Goal: Information Seeking & Learning: Learn about a topic

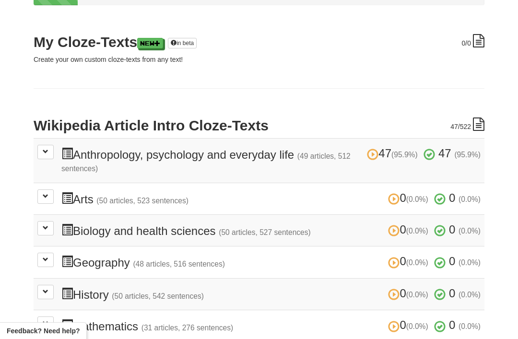
scroll to position [120, 0]
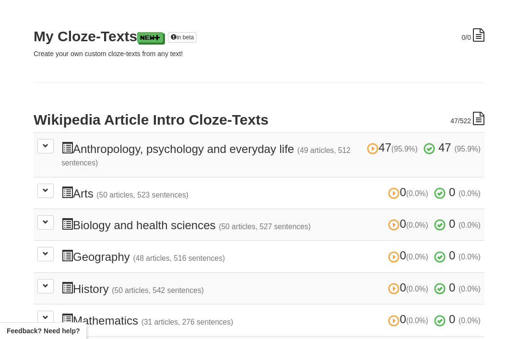
click at [51, 147] on button at bounding box center [45, 146] width 16 height 14
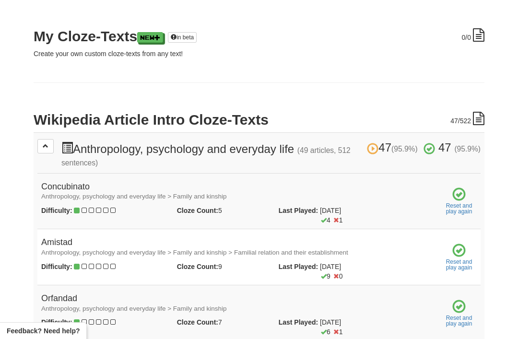
click at [147, 287] on td "Orfandad Anthropology, psychology and everyday life > Family and kinship Diffic…" at bounding box center [237, 313] width 400 height 56
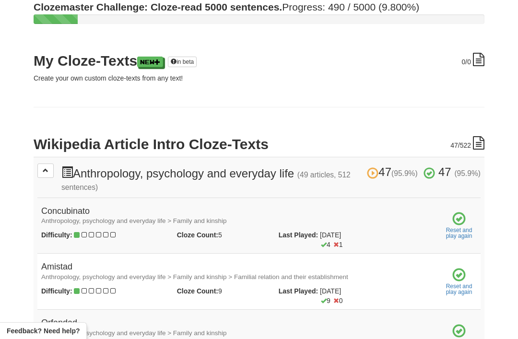
scroll to position [0, 0]
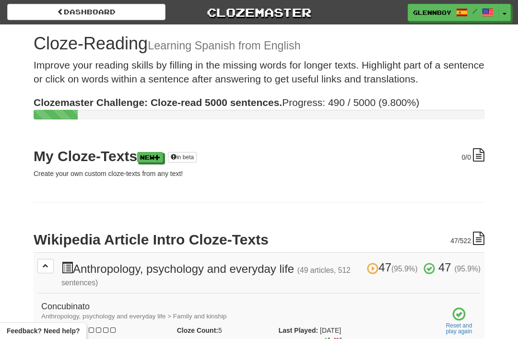
click at [79, 11] on link "Dashboard" at bounding box center [86, 12] width 158 height 16
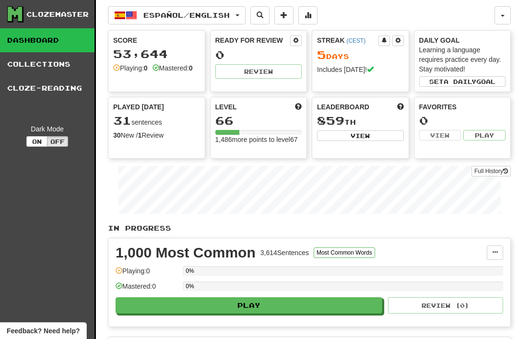
click at [160, 10] on button "Español / English" at bounding box center [177, 15] width 138 height 18
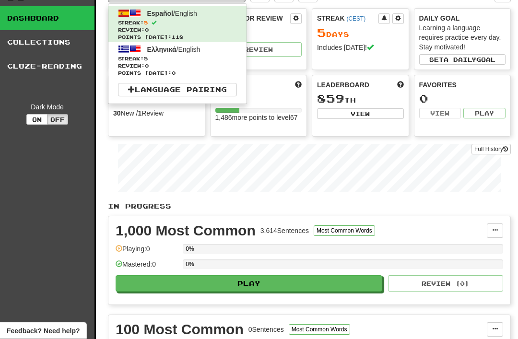
scroll to position [23, 0]
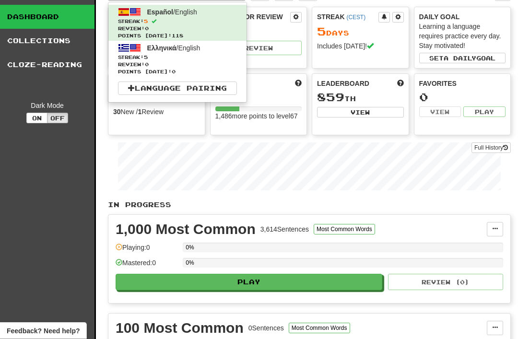
click at [139, 57] on span "Streak: 5" at bounding box center [177, 57] width 119 height 7
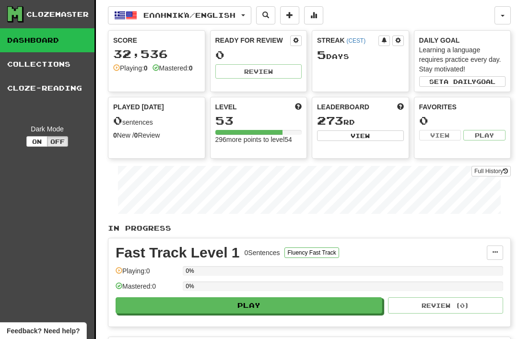
click at [46, 91] on link "Cloze-Reading" at bounding box center [47, 88] width 94 height 24
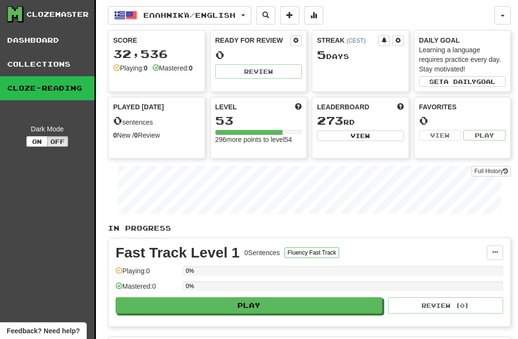
click at [42, 59] on link "Collections" at bounding box center [47, 64] width 94 height 24
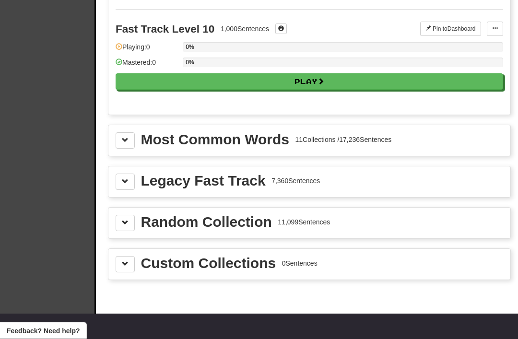
scroll to position [975, 0]
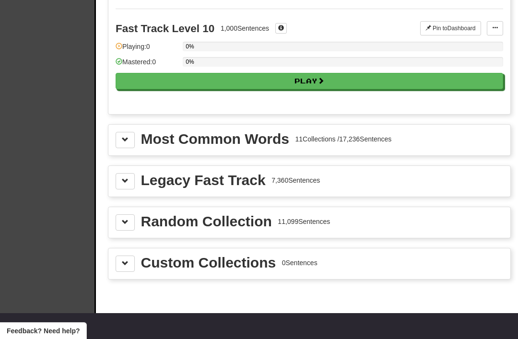
click at [126, 261] on span at bounding box center [125, 263] width 7 height 7
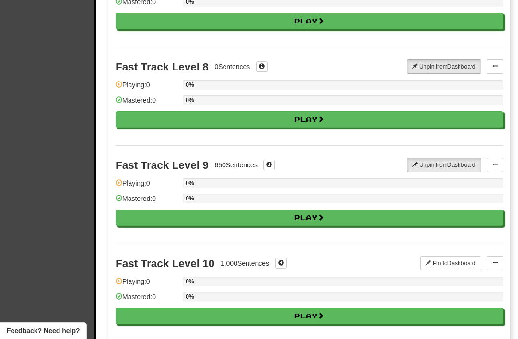
scroll to position [741, 0]
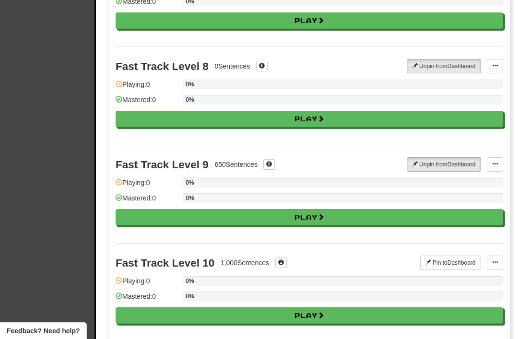
click at [298, 217] on button "Play" at bounding box center [309, 217] width 387 height 16
select select "**"
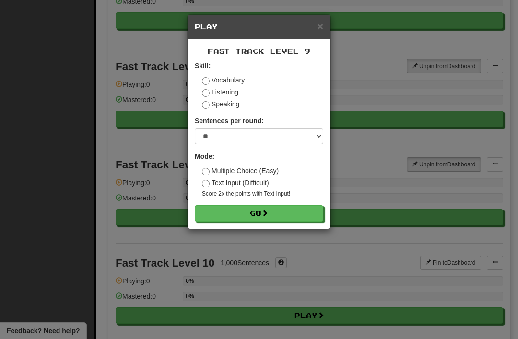
click at [241, 212] on button "Go" at bounding box center [259, 213] width 129 height 16
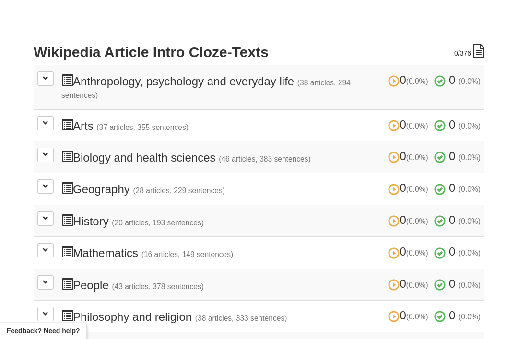
scroll to position [188, 0]
click at [48, 78] on button at bounding box center [45, 78] width 16 height 14
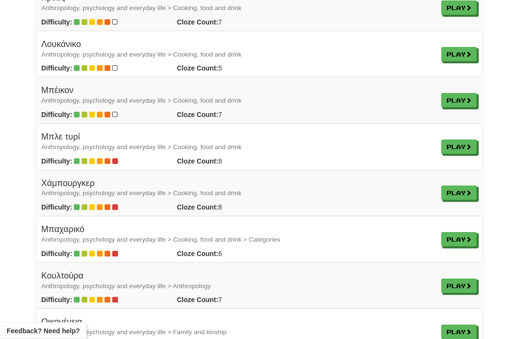
scroll to position [680, 0]
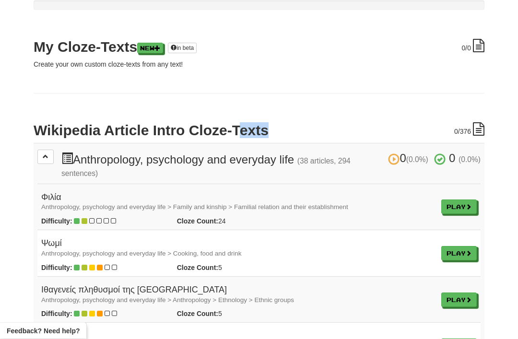
scroll to position [110, 0]
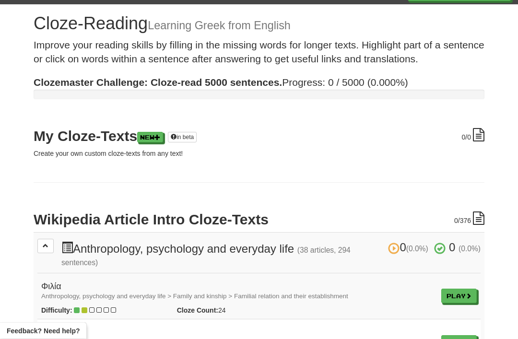
scroll to position [0, 0]
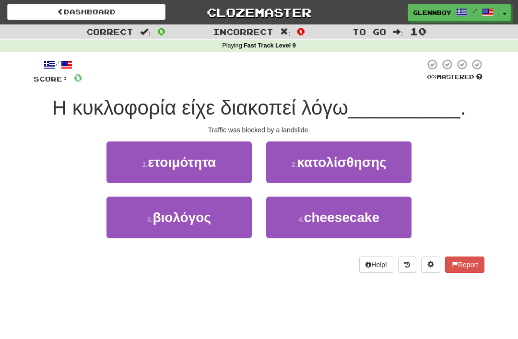
click at [314, 166] on span "κατολίσθησης" at bounding box center [341, 162] width 89 height 15
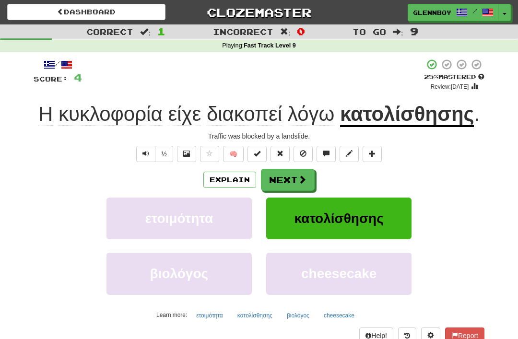
click at [303, 152] on span at bounding box center [303, 153] width 7 height 7
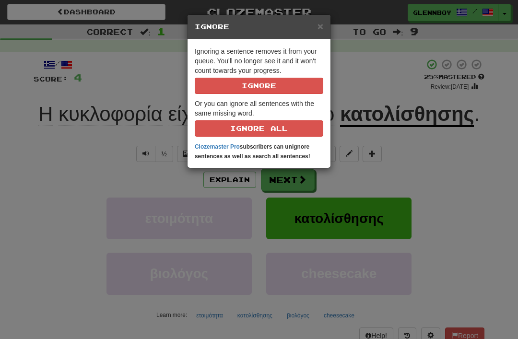
click at [268, 91] on button "Ignore" at bounding box center [259, 86] width 129 height 16
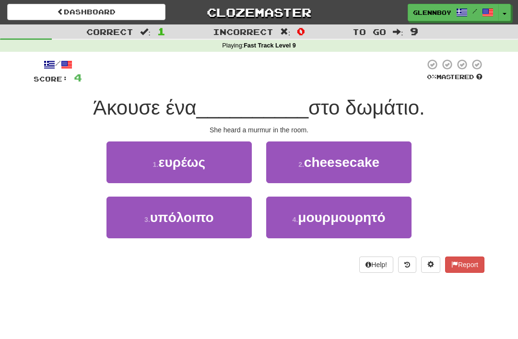
click at [337, 219] on span "μουρμουρητό" at bounding box center [341, 217] width 87 height 15
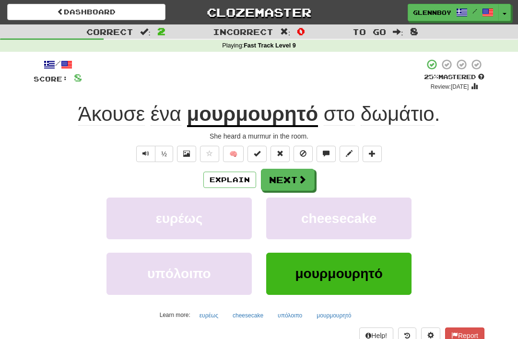
click at [232, 176] on button "Explain" at bounding box center [229, 180] width 53 height 16
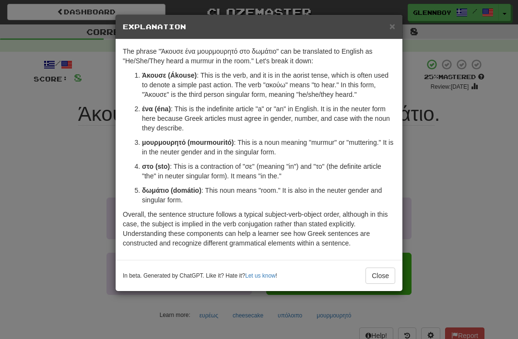
click at [378, 279] on button "Close" at bounding box center [380, 276] width 30 height 16
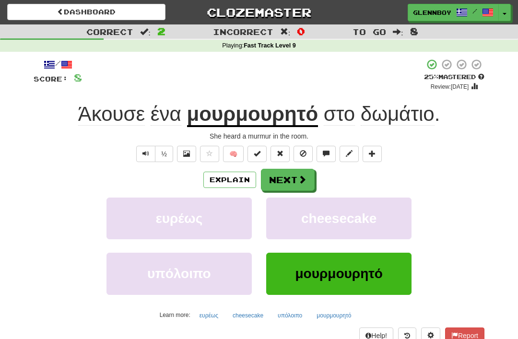
click at [302, 153] on span at bounding box center [303, 153] width 7 height 7
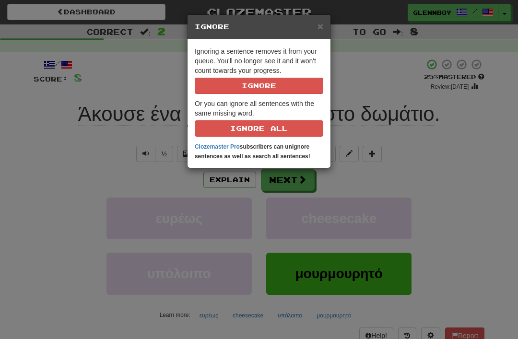
click at [251, 85] on button "Ignore" at bounding box center [259, 86] width 129 height 16
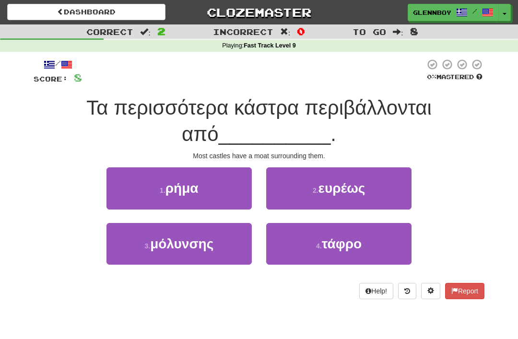
click at [342, 243] on span "τάφρο" at bounding box center [342, 243] width 40 height 15
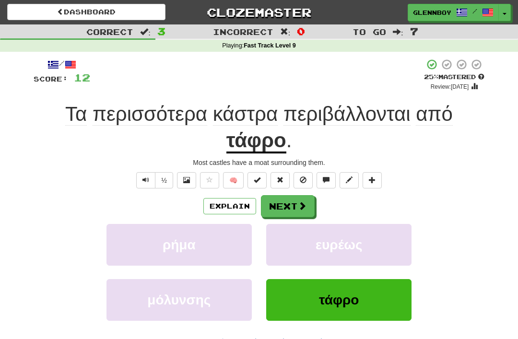
click at [303, 181] on span at bounding box center [303, 179] width 7 height 7
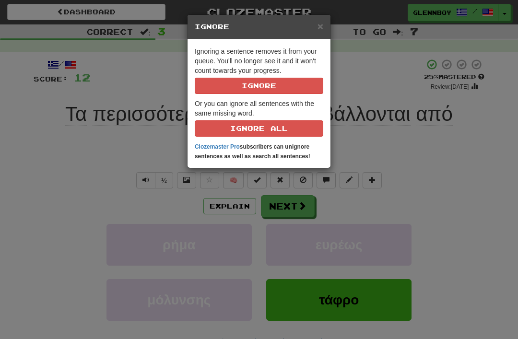
click at [250, 88] on button "Ignore" at bounding box center [259, 86] width 129 height 16
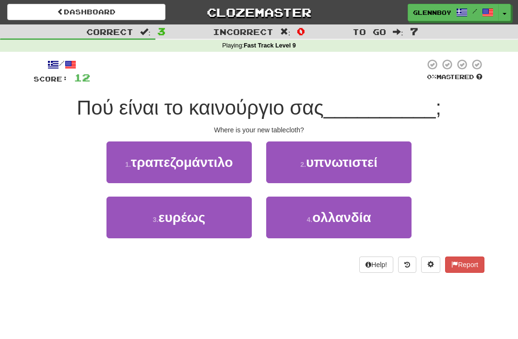
click at [171, 166] on span "τραπεζομάντιλο" at bounding box center [182, 162] width 102 height 15
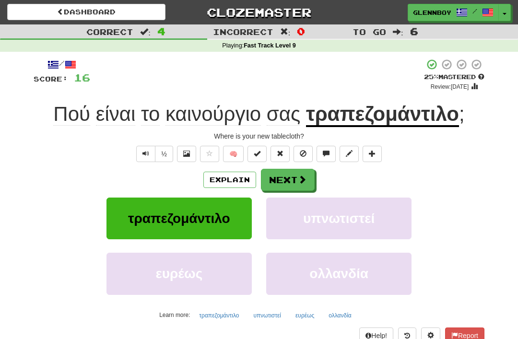
click at [234, 180] on button "Explain" at bounding box center [229, 180] width 53 height 16
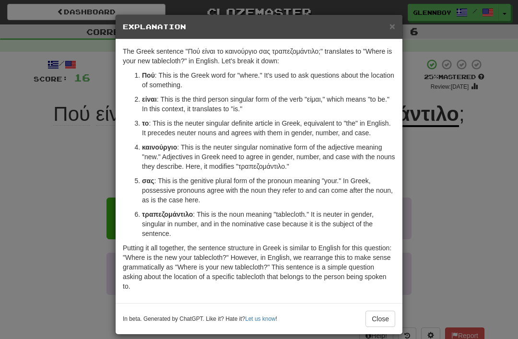
click at [383, 322] on button "Close" at bounding box center [380, 319] width 30 height 16
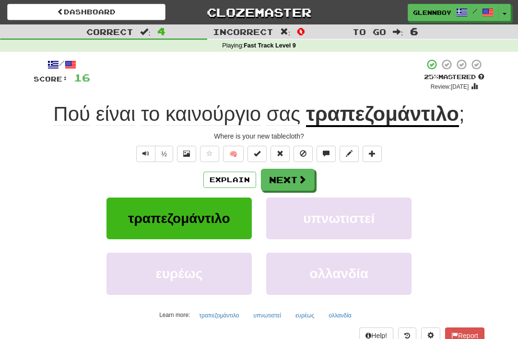
click at [304, 154] on span at bounding box center [303, 153] width 7 height 7
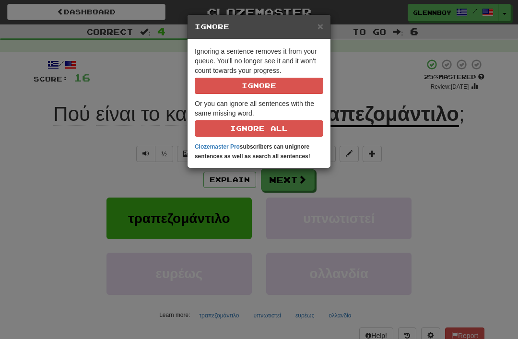
click at [267, 84] on button "Ignore" at bounding box center [259, 86] width 129 height 16
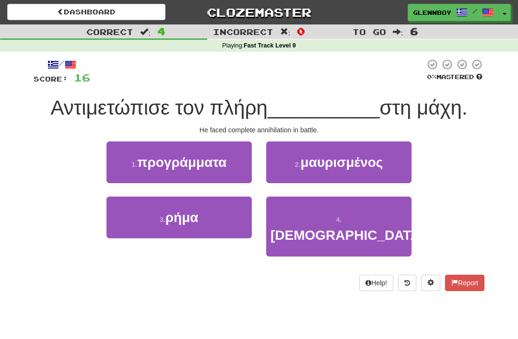
click at [344, 234] on button "4 . αφανισμό" at bounding box center [338, 227] width 145 height 60
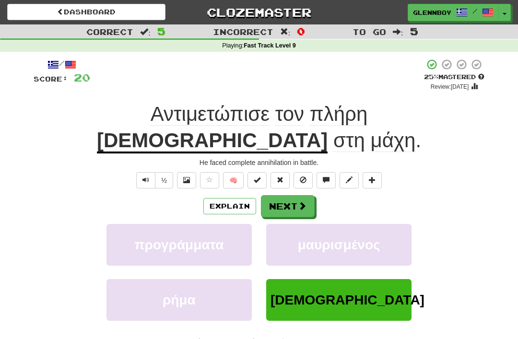
click at [225, 198] on button "Explain" at bounding box center [229, 206] width 53 height 16
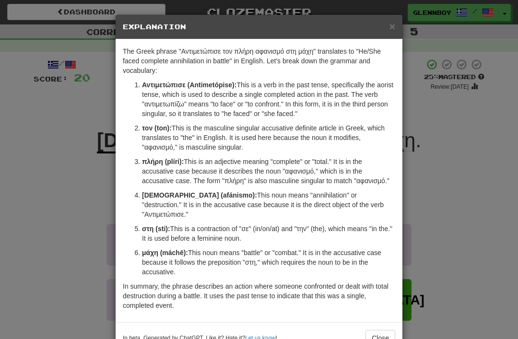
click at [376, 334] on button "Close" at bounding box center [380, 338] width 30 height 16
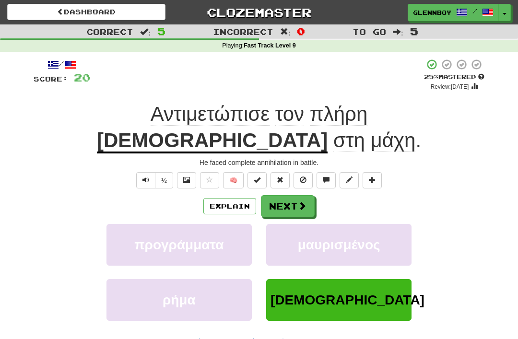
click at [271, 172] on button at bounding box center [279, 180] width 19 height 16
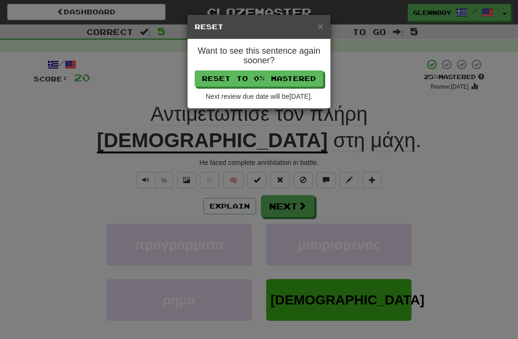
click at [80, 179] on div "× Reset Want to see this sentence again sooner? Reset to 0% Mastered Next revie…" at bounding box center [259, 169] width 518 height 339
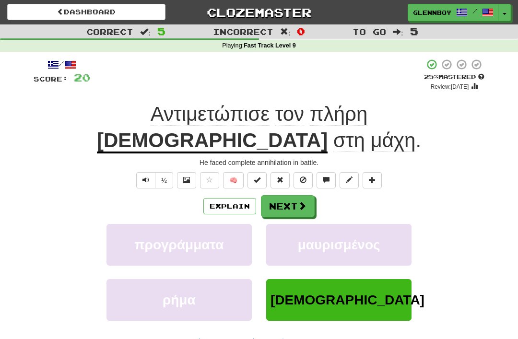
click at [302, 176] on span at bounding box center [303, 179] width 7 height 7
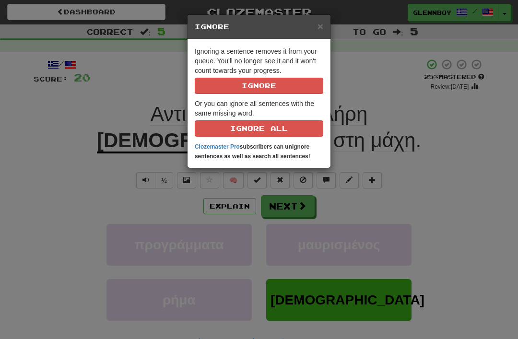
click at [254, 87] on button "Ignore" at bounding box center [259, 86] width 129 height 16
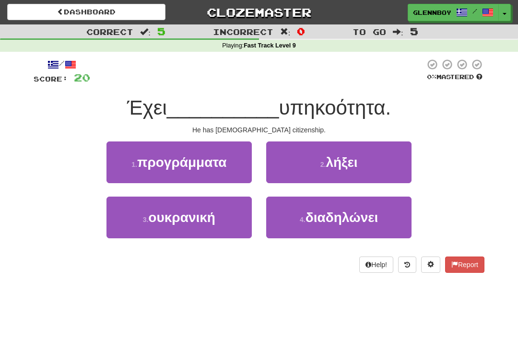
click at [167, 223] on span "ουκρανική" at bounding box center [181, 217] width 67 height 15
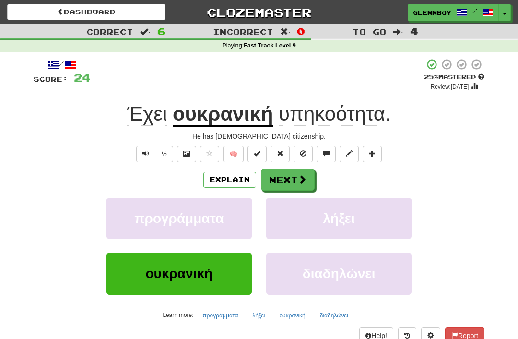
click at [304, 154] on span at bounding box center [303, 153] width 7 height 7
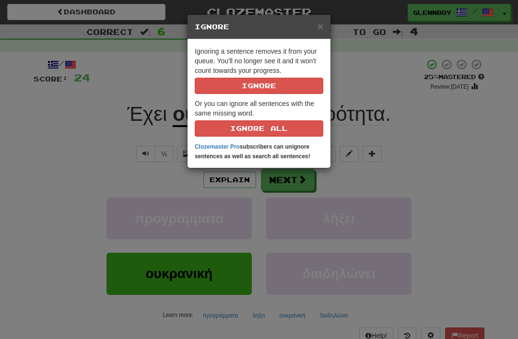
click at [255, 86] on button "Ignore" at bounding box center [259, 86] width 129 height 16
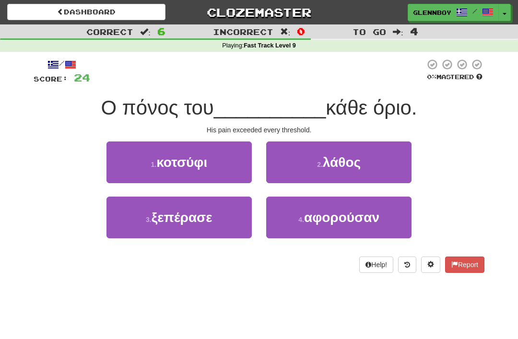
click at [172, 216] on span "ξεπέρασε" at bounding box center [182, 217] width 61 height 15
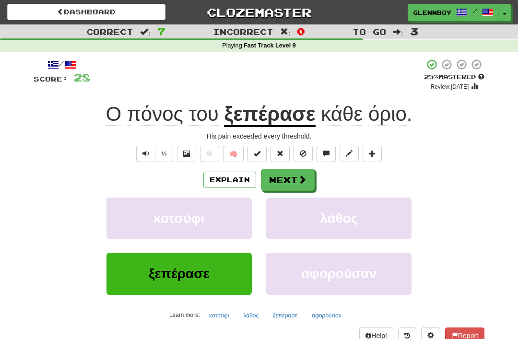
click at [223, 177] on button "Explain" at bounding box center [229, 180] width 53 height 16
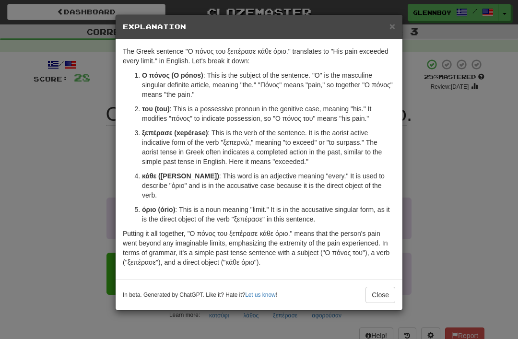
click at [380, 287] on button "Close" at bounding box center [380, 295] width 30 height 16
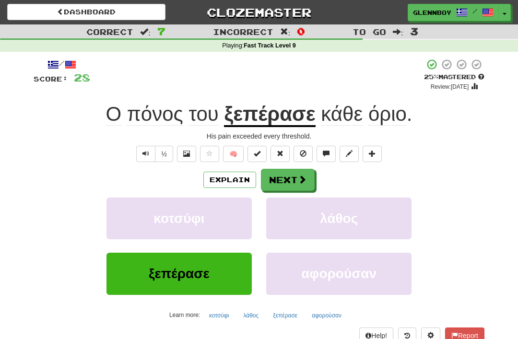
click at [300, 155] on span at bounding box center [303, 153] width 7 height 7
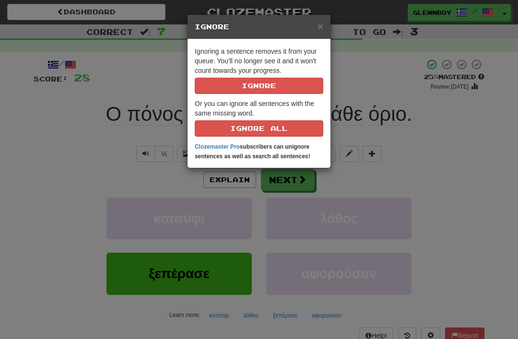
click at [262, 82] on button "Ignore" at bounding box center [259, 86] width 129 height 16
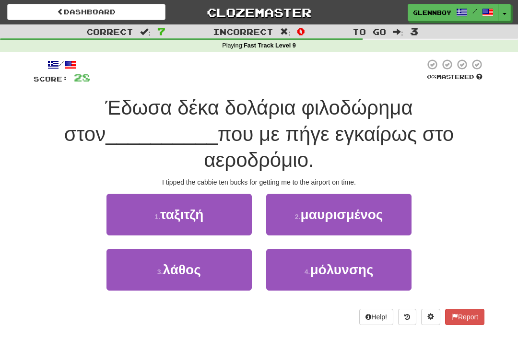
click at [160, 211] on span "ταξιτζή" at bounding box center [181, 214] width 43 height 15
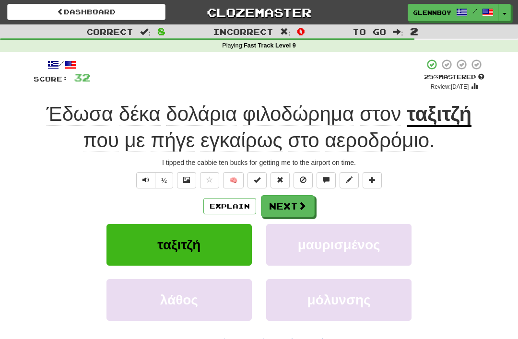
click at [224, 204] on button "Explain" at bounding box center [229, 206] width 53 height 16
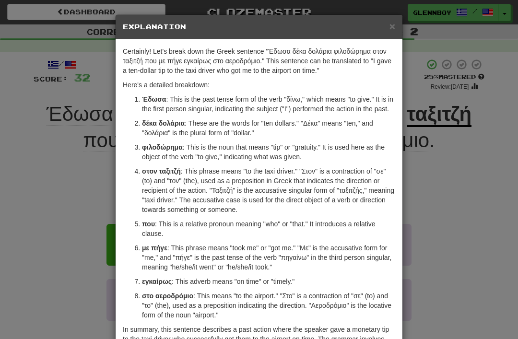
click at [393, 26] on span "×" at bounding box center [392, 26] width 6 height 11
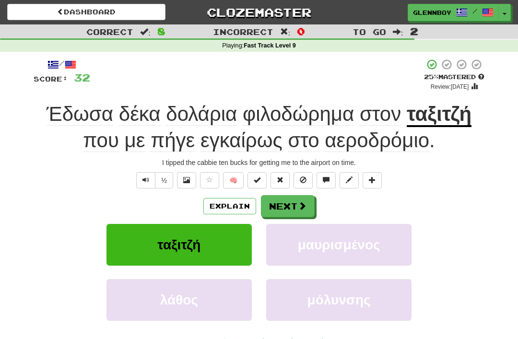
click at [300, 176] on span at bounding box center [303, 179] width 7 height 7
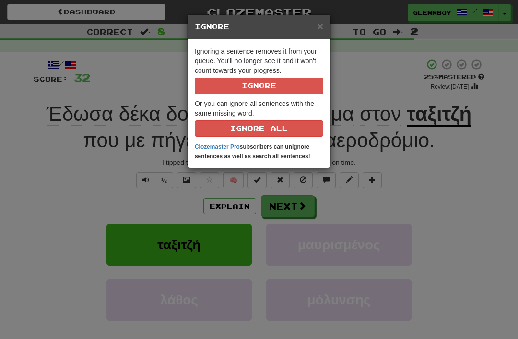
click at [248, 82] on button "Ignore" at bounding box center [259, 86] width 129 height 16
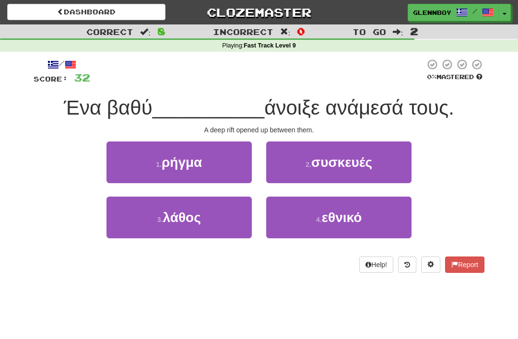
click at [176, 164] on span "ρήγμα" at bounding box center [182, 162] width 40 height 15
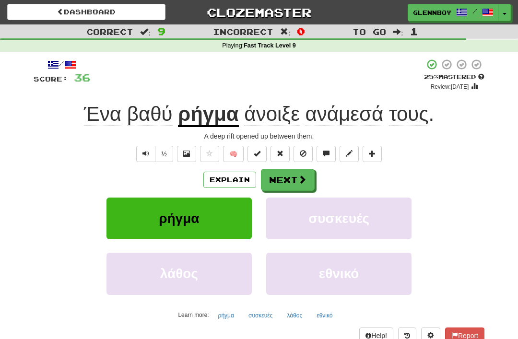
click at [225, 185] on button "Explain" at bounding box center [229, 180] width 53 height 16
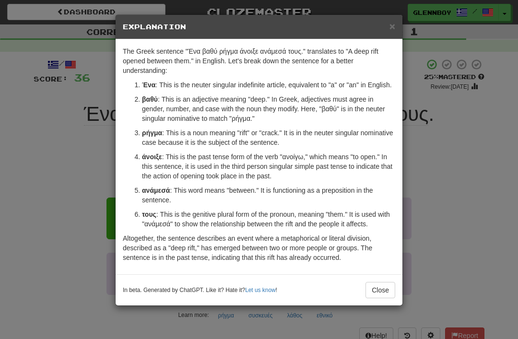
click at [376, 282] on button "Close" at bounding box center [380, 290] width 30 height 16
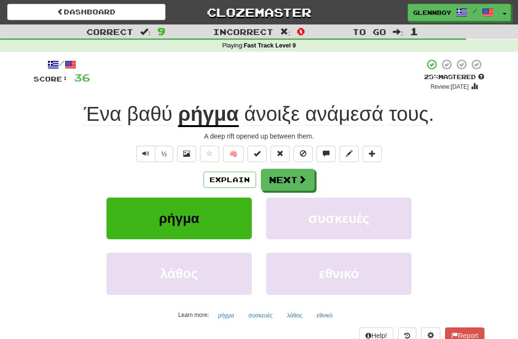
click at [303, 158] on button at bounding box center [302, 154] width 19 height 16
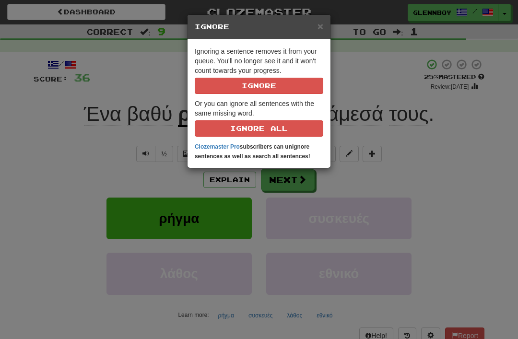
click at [245, 86] on button "Ignore" at bounding box center [259, 86] width 129 height 16
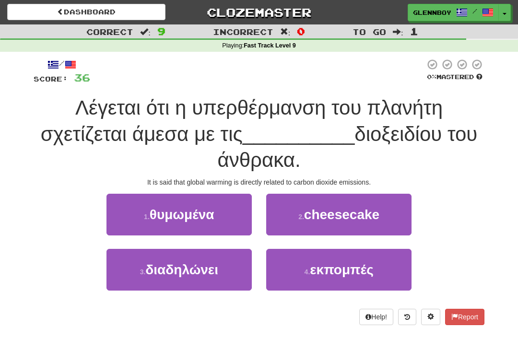
click at [333, 270] on span "εκπομπές" at bounding box center [341, 269] width 63 height 15
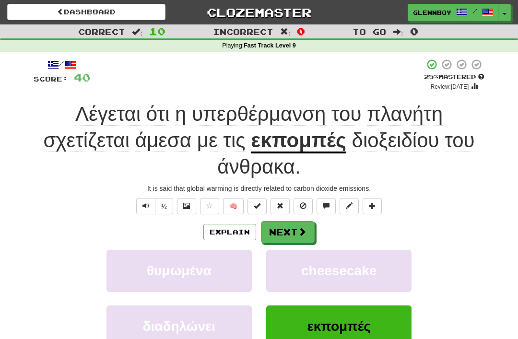
click at [225, 236] on button "Explain" at bounding box center [229, 232] width 53 height 16
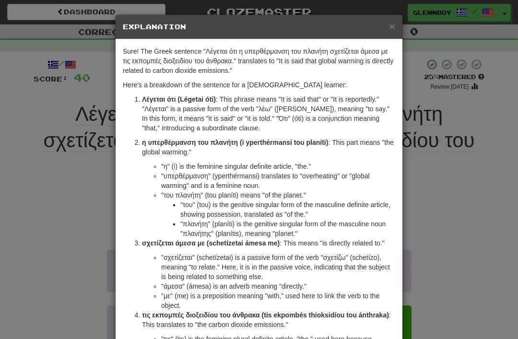
click at [389, 26] on span "×" at bounding box center [392, 26] width 6 height 11
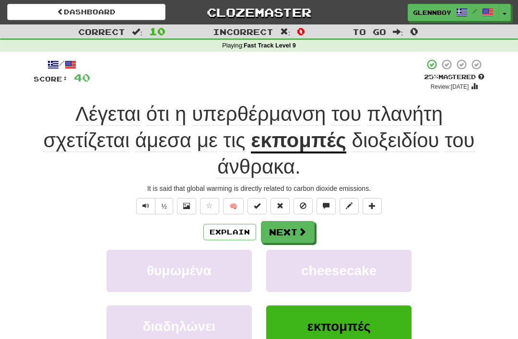
click at [299, 202] on button at bounding box center [302, 206] width 19 height 16
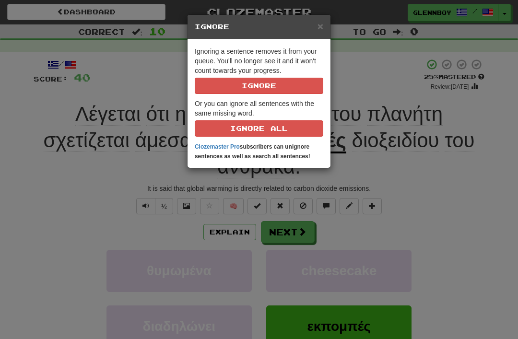
click at [235, 85] on button "Ignore" at bounding box center [259, 86] width 129 height 16
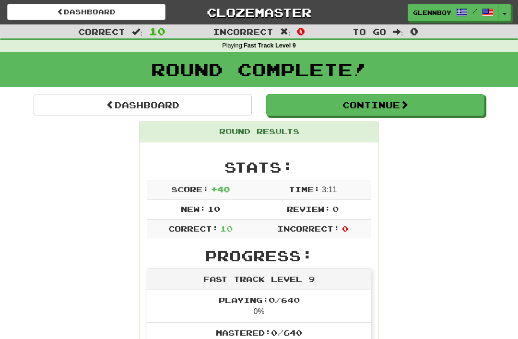
click at [86, 10] on link "Dashboard" at bounding box center [86, 12] width 158 height 16
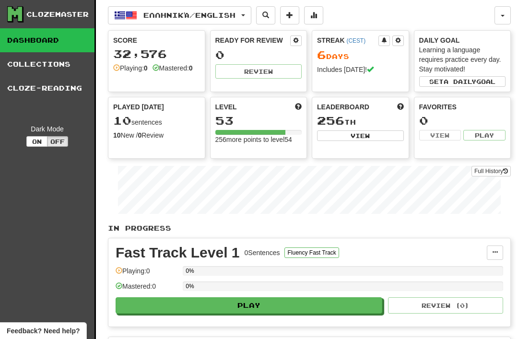
click at [156, 15] on span "Ελληνικά / English" at bounding box center [189, 15] width 92 height 8
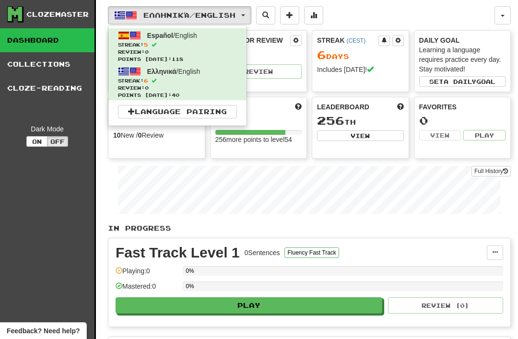
click at [144, 44] on span "Streak: 5" at bounding box center [177, 44] width 119 height 7
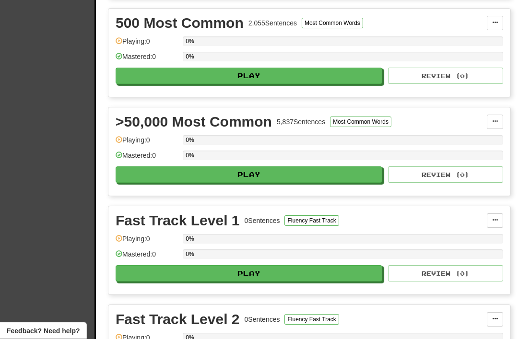
scroll to position [428, 0]
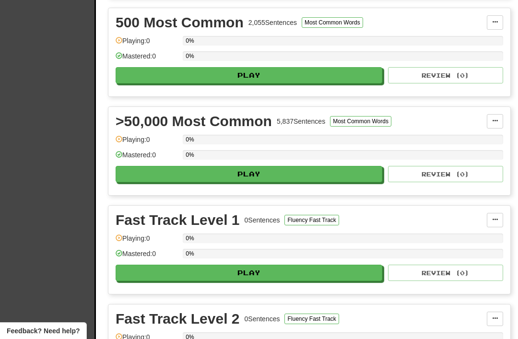
click at [245, 170] on button "Play" at bounding box center [249, 174] width 267 height 16
select select "**"
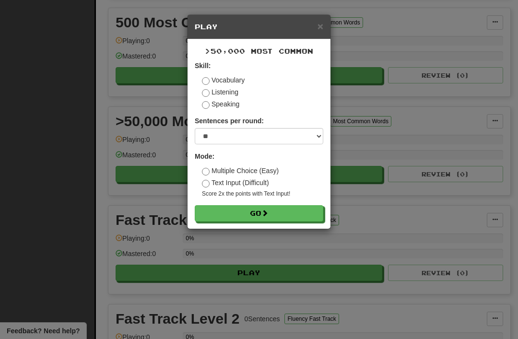
click at [253, 216] on button "Go" at bounding box center [259, 213] width 129 height 16
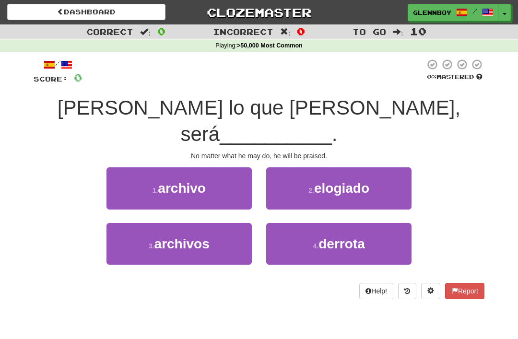
click at [327, 181] on span "elogiado" at bounding box center [341, 188] width 55 height 15
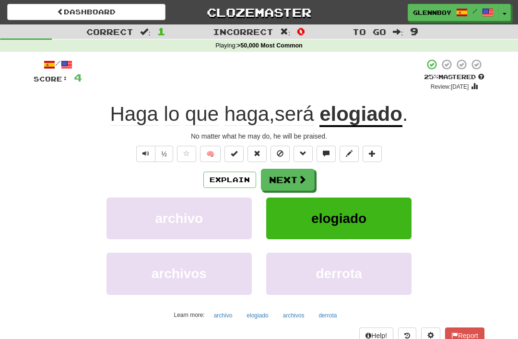
click at [234, 183] on button "Explain" at bounding box center [229, 180] width 53 height 16
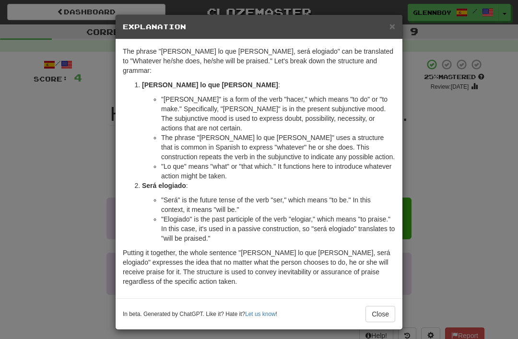
click at [390, 30] on span "×" at bounding box center [392, 26] width 6 height 11
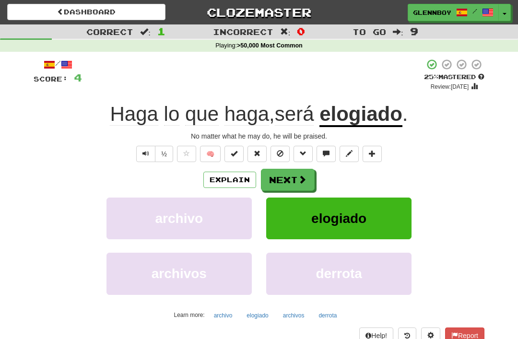
click at [279, 152] on span at bounding box center [280, 153] width 7 height 7
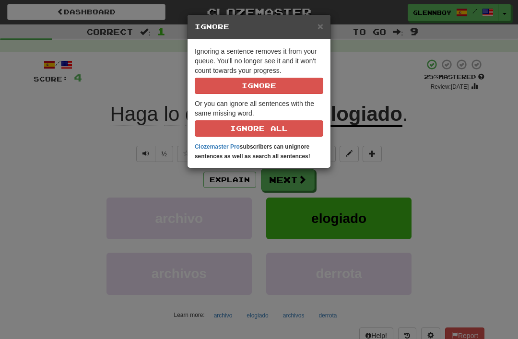
click at [439, 164] on div "× Ignore Ignoring a sentence removes it from your queue. You'll no longer see i…" at bounding box center [259, 169] width 518 height 339
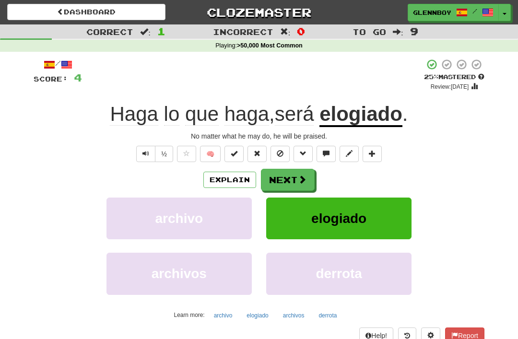
click at [227, 178] on button "Explain" at bounding box center [229, 180] width 53 height 16
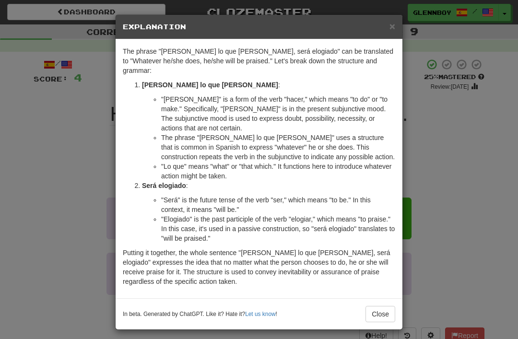
click at [378, 306] on button "Close" at bounding box center [380, 314] width 30 height 16
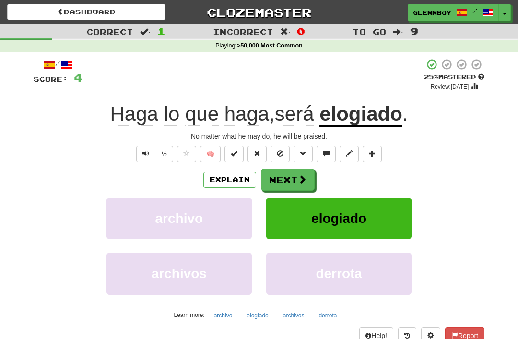
click at [281, 156] on span at bounding box center [280, 153] width 7 height 7
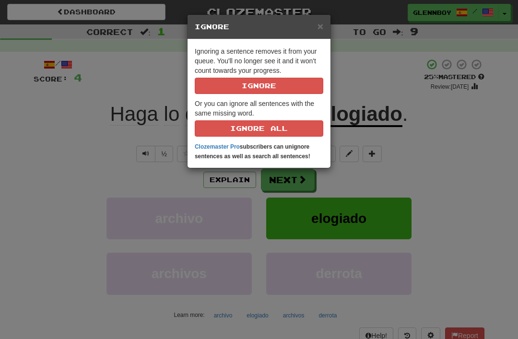
click at [261, 88] on button "Ignore" at bounding box center [259, 86] width 129 height 16
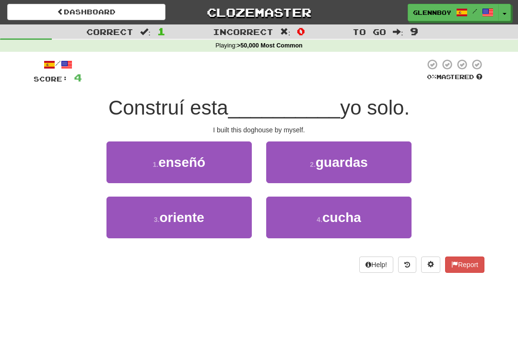
click at [323, 227] on button "4 . cucha" at bounding box center [338, 218] width 145 height 42
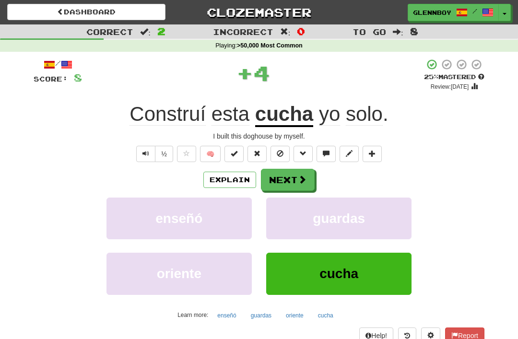
click at [232, 181] on button "Explain" at bounding box center [229, 180] width 53 height 16
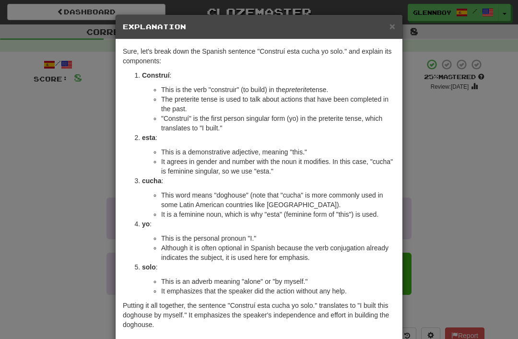
click at [392, 29] on span "×" at bounding box center [392, 26] width 6 height 11
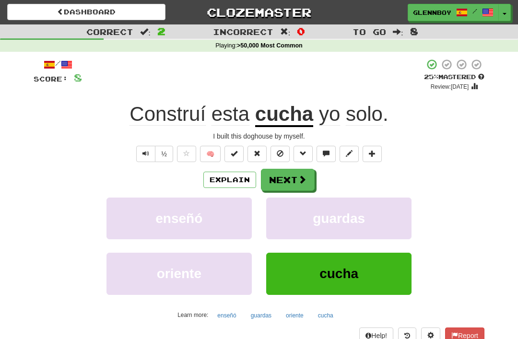
click at [303, 158] on button at bounding box center [302, 154] width 19 height 16
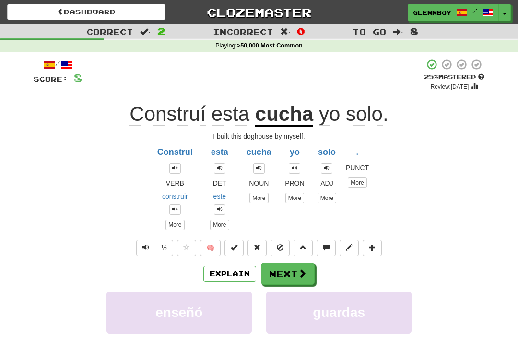
click at [445, 199] on div "Construí VERB construir More esta DET este More cucha NOUN More yo PRON More so…" at bounding box center [259, 185] width 451 height 89
click at [299, 251] on button at bounding box center [302, 248] width 19 height 16
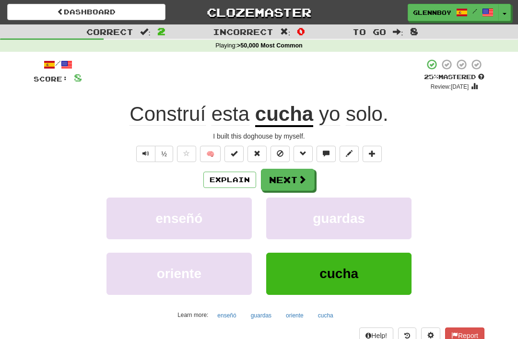
click at [277, 159] on button at bounding box center [279, 154] width 19 height 16
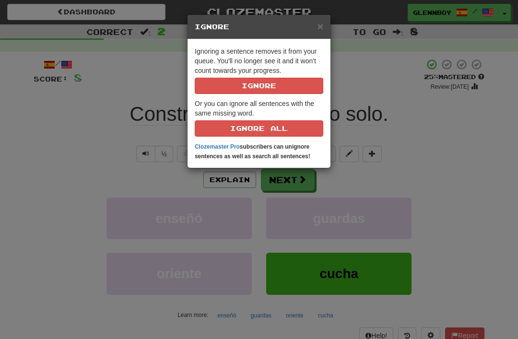
click at [258, 85] on button "Ignore" at bounding box center [259, 86] width 129 height 16
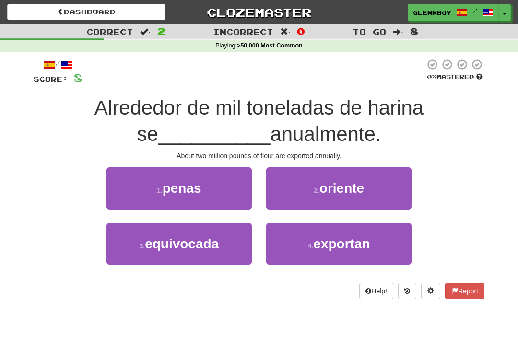
click at [328, 249] on span "exportan" at bounding box center [341, 243] width 57 height 15
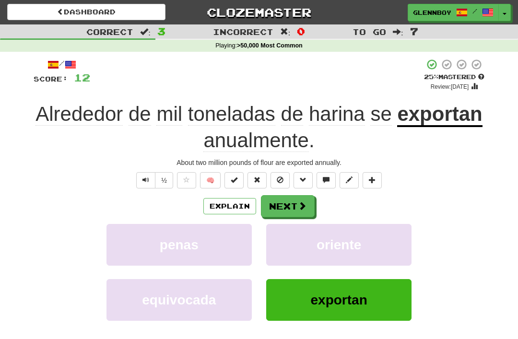
click at [230, 204] on button "Explain" at bounding box center [229, 206] width 53 height 16
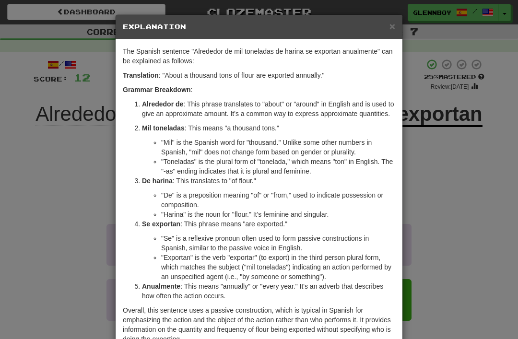
click at [392, 27] on span "×" at bounding box center [392, 26] width 6 height 11
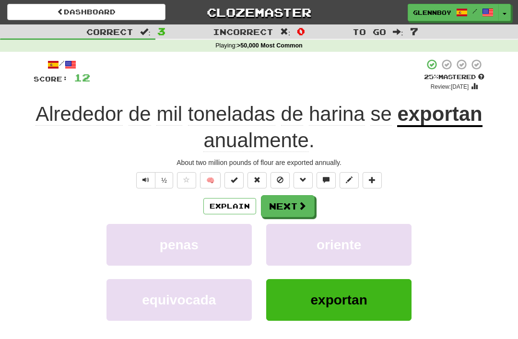
click at [228, 204] on button "Explain" at bounding box center [229, 206] width 53 height 16
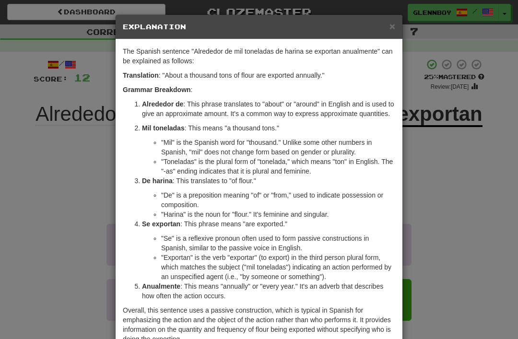
click at [394, 26] on span "×" at bounding box center [392, 26] width 6 height 11
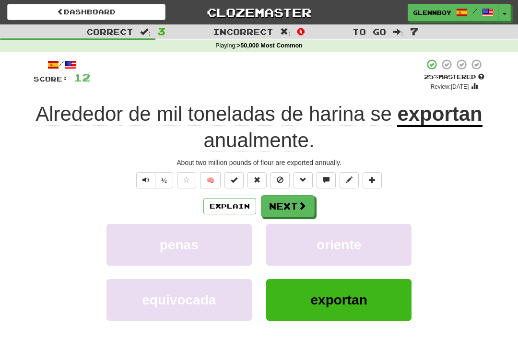
click at [281, 176] on span at bounding box center [280, 179] width 7 height 7
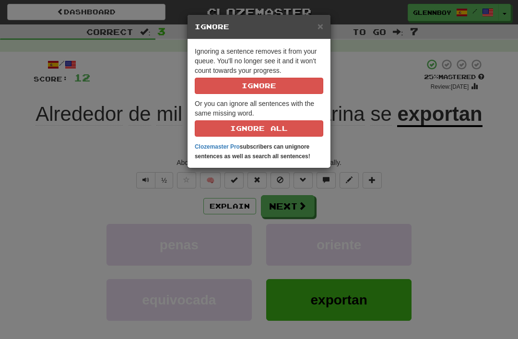
click at [256, 81] on button "Ignore" at bounding box center [259, 86] width 129 height 16
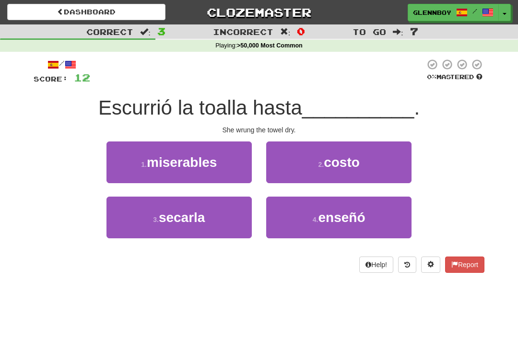
click at [180, 220] on span "secarla" at bounding box center [182, 217] width 47 height 15
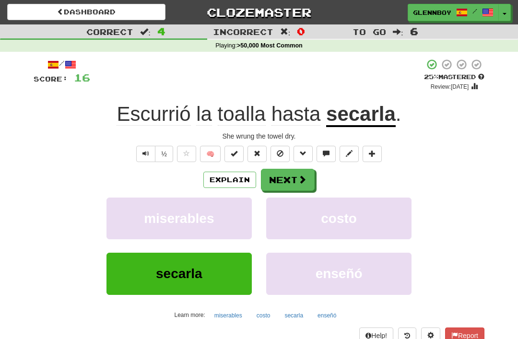
click at [221, 176] on button "Explain" at bounding box center [229, 180] width 53 height 16
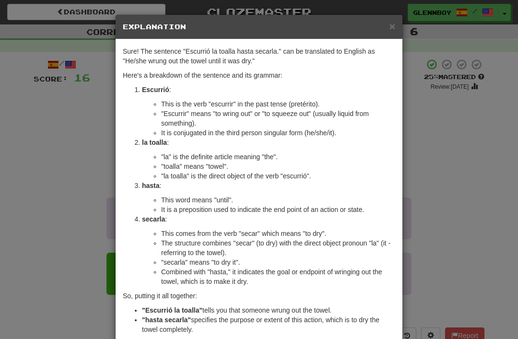
click at [391, 29] on span "×" at bounding box center [392, 26] width 6 height 11
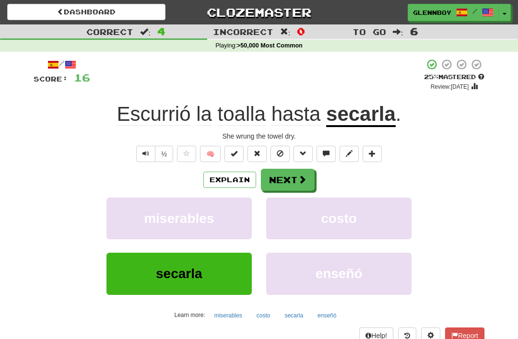
click at [278, 151] on span at bounding box center [280, 153] width 7 height 7
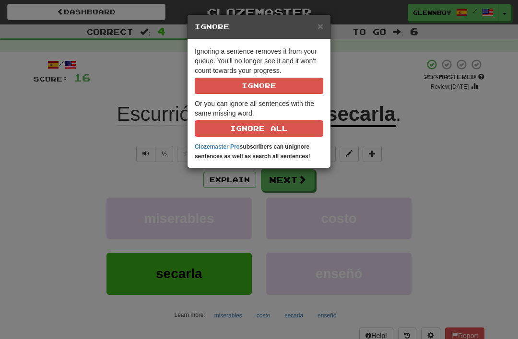
click at [321, 23] on span "×" at bounding box center [320, 26] width 6 height 11
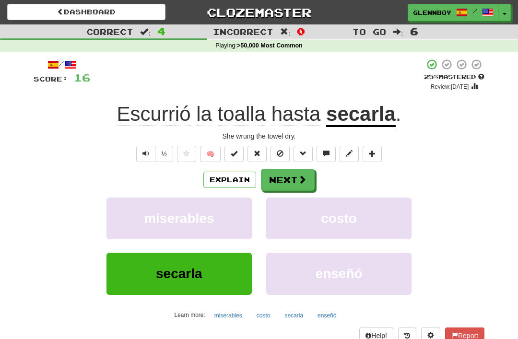
click at [280, 151] on span at bounding box center [280, 153] width 7 height 7
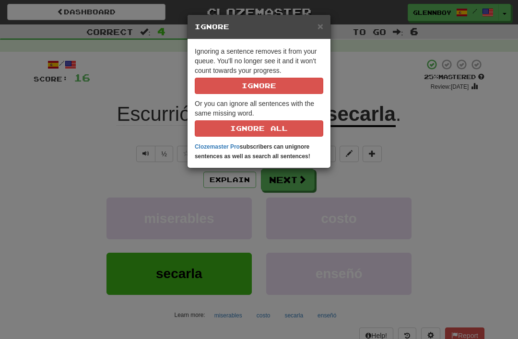
click at [248, 89] on button "Ignore" at bounding box center [259, 86] width 129 height 16
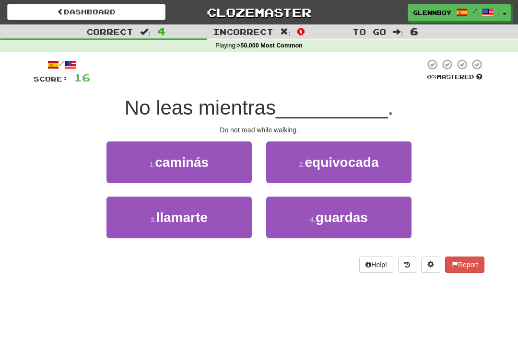
click at [166, 167] on span "caminás" at bounding box center [182, 162] width 54 height 15
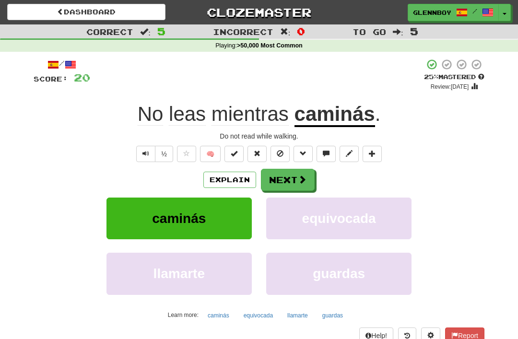
click at [279, 153] on span at bounding box center [280, 153] width 7 height 7
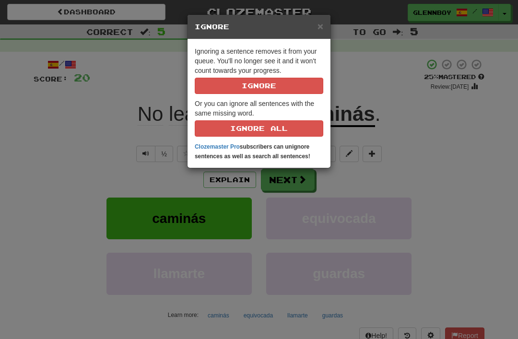
click at [249, 92] on button "Ignore" at bounding box center [259, 86] width 129 height 16
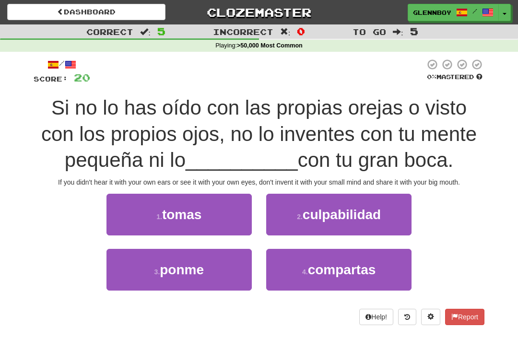
click at [328, 274] on span "compartas" at bounding box center [342, 269] width 68 height 15
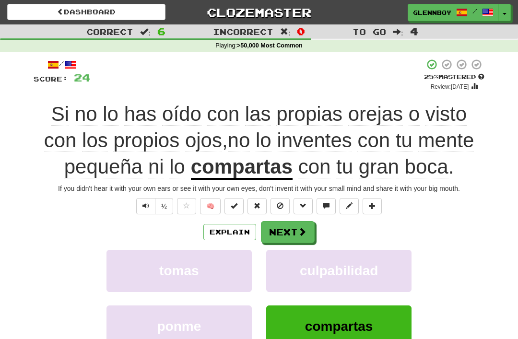
click at [283, 207] on span at bounding box center [280, 205] width 7 height 7
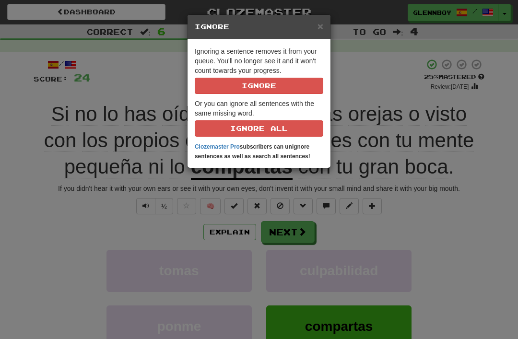
click at [261, 88] on button "Ignore" at bounding box center [259, 86] width 129 height 16
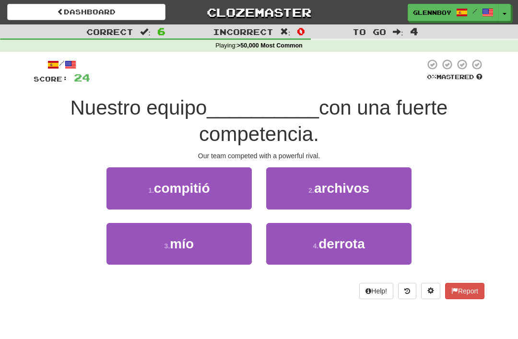
click at [179, 187] on span "compitió" at bounding box center [182, 188] width 56 height 15
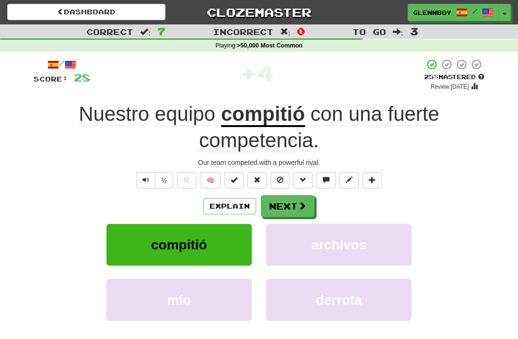
click at [232, 208] on button "Explain" at bounding box center [229, 206] width 53 height 16
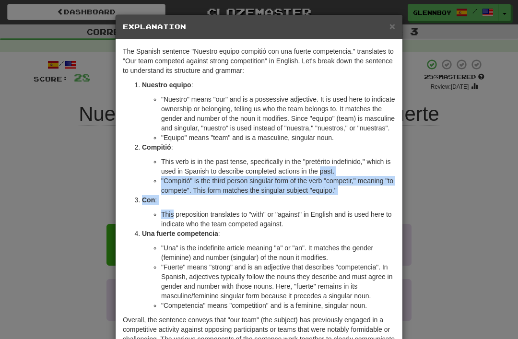
click at [30, 167] on div "× Explanation The Spanish sentence "Nuestro equipo compitió con una fuerte comp…" at bounding box center [259, 169] width 518 height 339
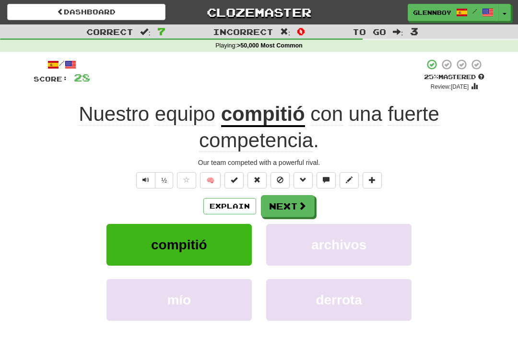
click at [229, 203] on button "Explain" at bounding box center [229, 206] width 53 height 16
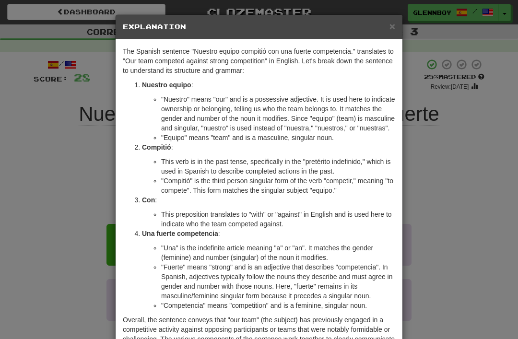
click at [389, 28] on span "×" at bounding box center [392, 26] width 6 height 11
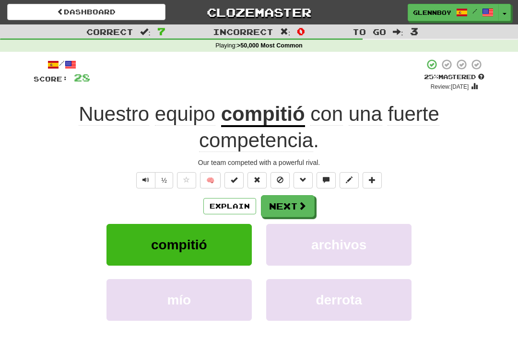
click at [279, 181] on span at bounding box center [280, 179] width 7 height 7
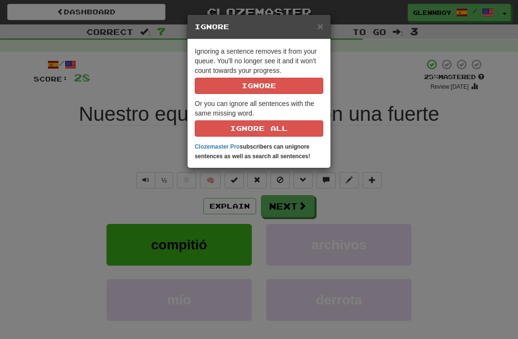
click at [256, 92] on button "Ignore" at bounding box center [259, 86] width 129 height 16
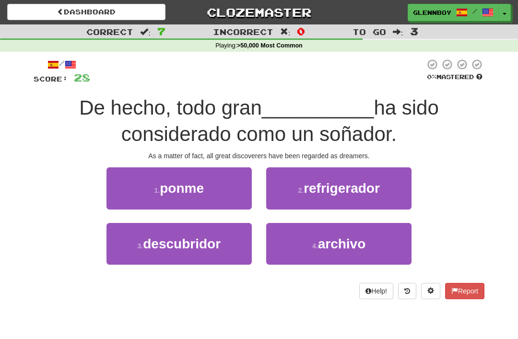
click at [164, 248] on span "descubridor" at bounding box center [182, 243] width 78 height 15
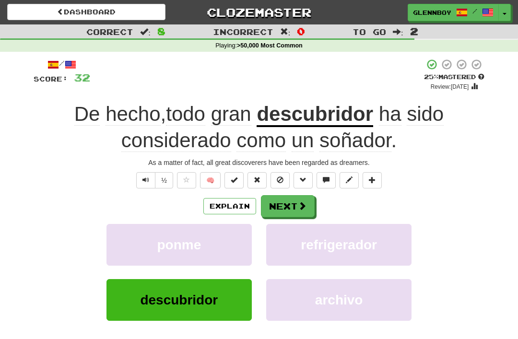
click at [140, 176] on button "Text-to-speech controls" at bounding box center [145, 180] width 19 height 16
click at [160, 178] on button "½" at bounding box center [164, 180] width 18 height 16
click at [277, 176] on span at bounding box center [280, 179] width 7 height 7
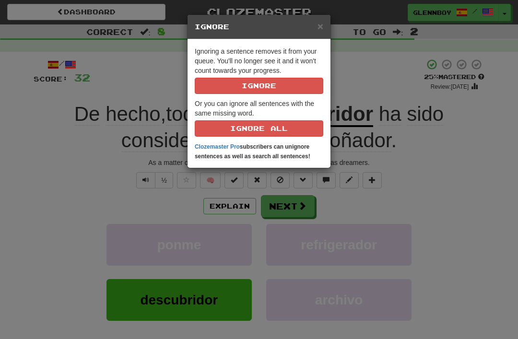
click at [248, 89] on button "Ignore" at bounding box center [259, 86] width 129 height 16
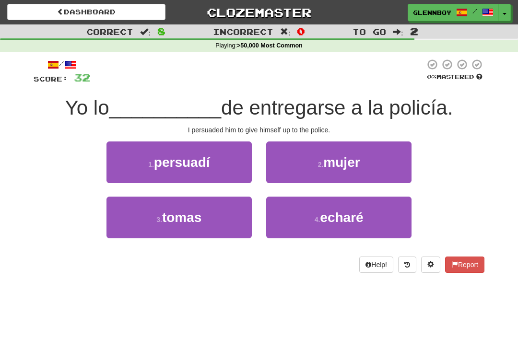
click at [180, 163] on span "persuadí" at bounding box center [182, 162] width 56 height 15
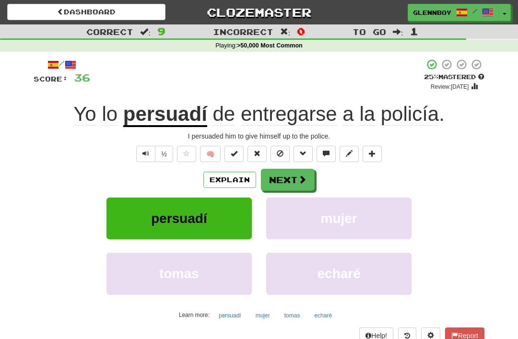
click at [230, 179] on button "Explain" at bounding box center [229, 180] width 53 height 16
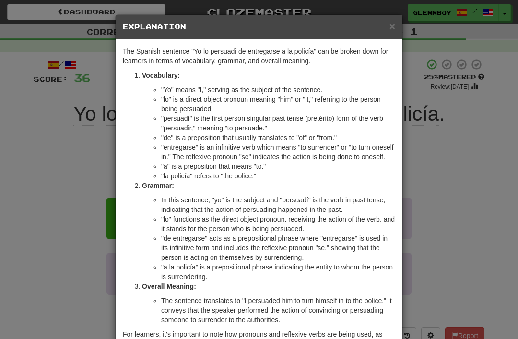
click at [0, 255] on div "× Explanation The Spanish sentence "Yo lo persuadí de entregarse a la policía" …" at bounding box center [259, 169] width 518 height 339
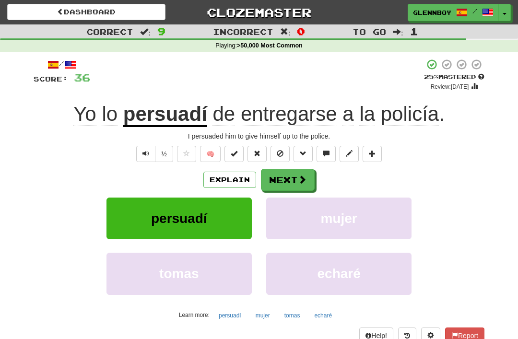
click at [276, 149] on button at bounding box center [279, 154] width 19 height 16
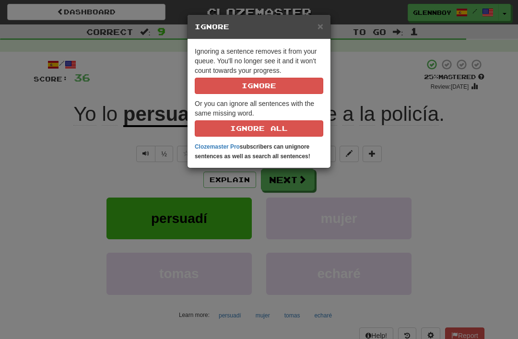
click at [251, 82] on button "Ignore" at bounding box center [259, 86] width 129 height 16
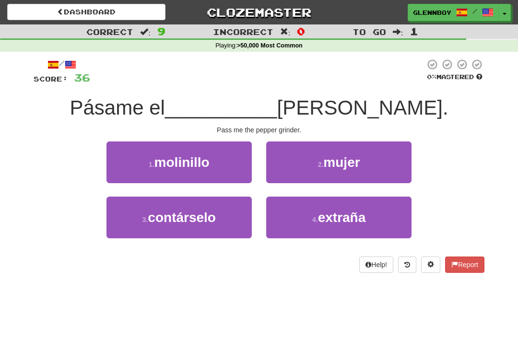
click at [183, 164] on span "molinillo" at bounding box center [181, 162] width 55 height 15
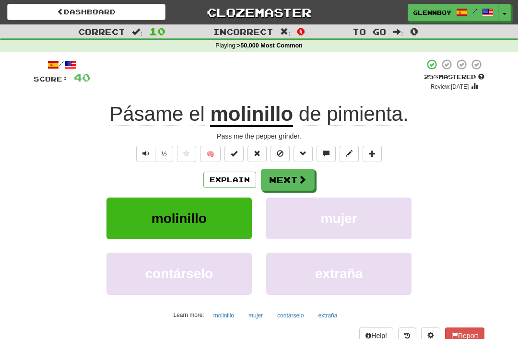
click at [277, 152] on span at bounding box center [280, 153] width 7 height 7
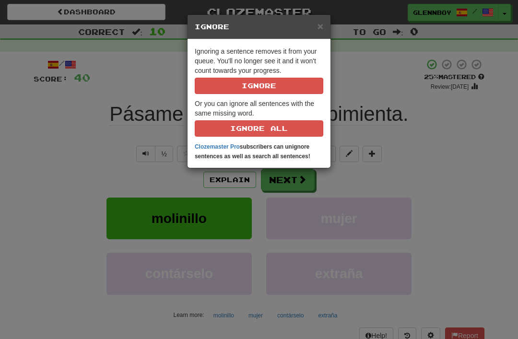
click at [249, 93] on button "Ignore" at bounding box center [259, 86] width 129 height 16
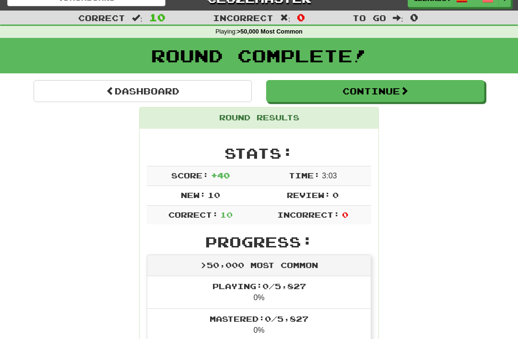
scroll to position [14, 0]
click at [360, 93] on button "Continue" at bounding box center [375, 91] width 218 height 22
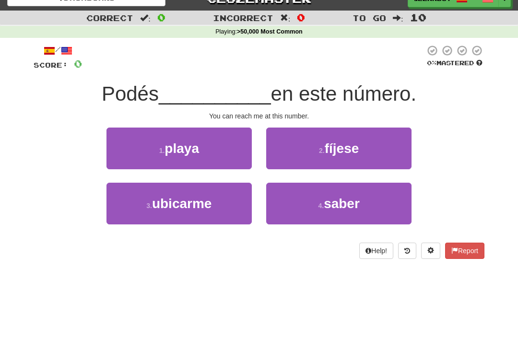
click at [172, 201] on span "ubicarme" at bounding box center [182, 203] width 60 height 15
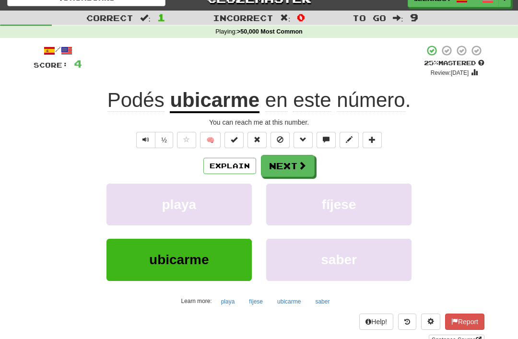
click at [281, 139] on span at bounding box center [280, 139] width 7 height 7
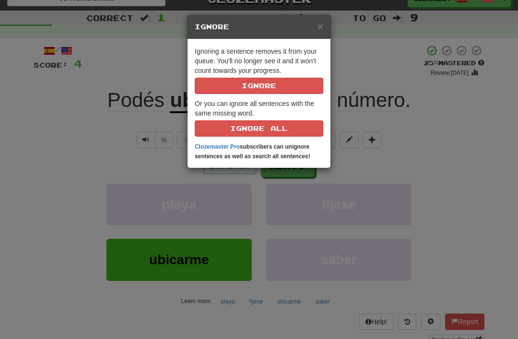
click at [259, 83] on button "Ignore" at bounding box center [259, 86] width 129 height 16
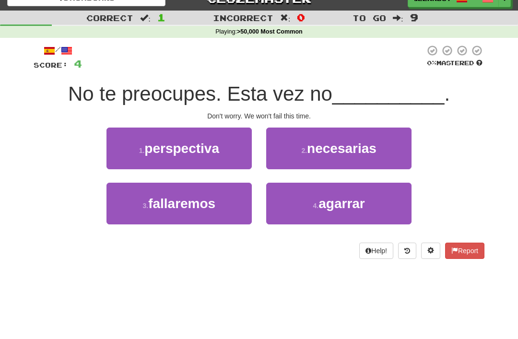
click at [176, 204] on span "fallaremos" at bounding box center [181, 203] width 67 height 15
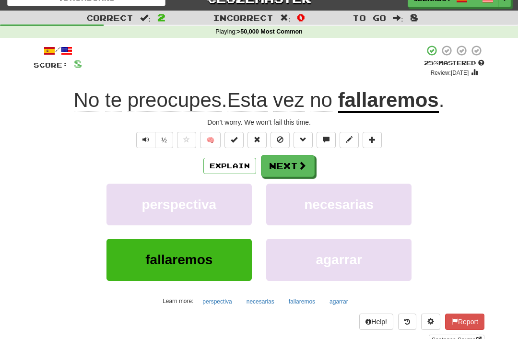
click at [281, 144] on button at bounding box center [279, 140] width 19 height 16
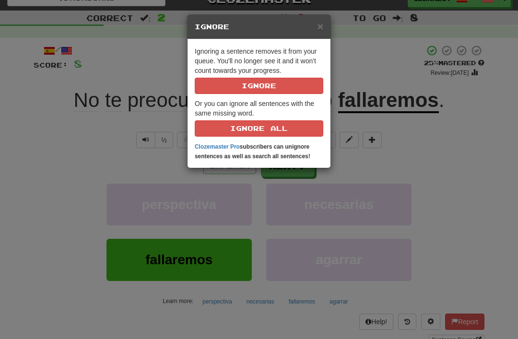
click at [254, 84] on button "Ignore" at bounding box center [259, 86] width 129 height 16
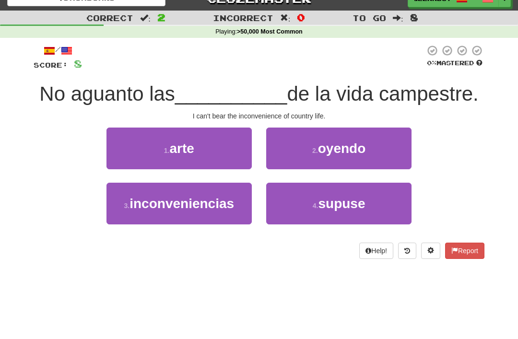
click at [169, 210] on span "inconveniencias" at bounding box center [181, 203] width 105 height 15
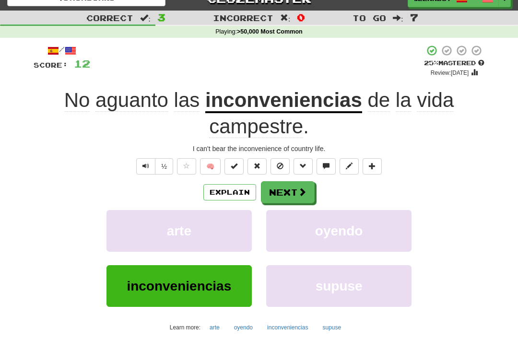
click at [280, 164] on span at bounding box center [280, 166] width 7 height 7
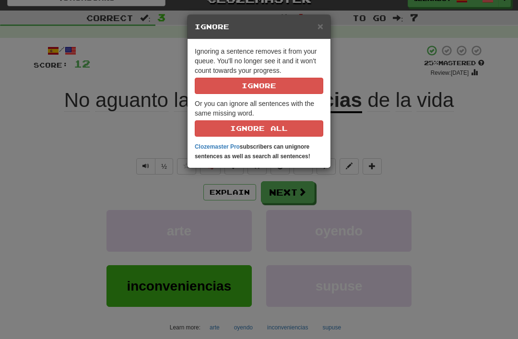
click at [266, 81] on button "Ignore" at bounding box center [259, 86] width 129 height 16
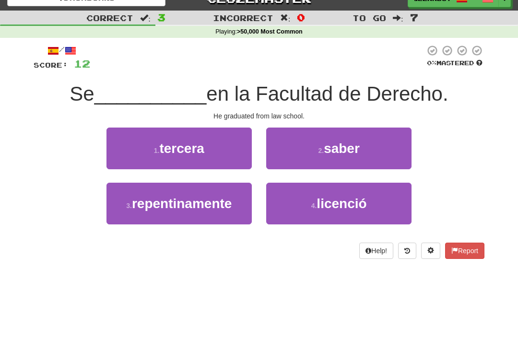
click at [314, 202] on small "4 ." at bounding box center [314, 206] width 6 height 8
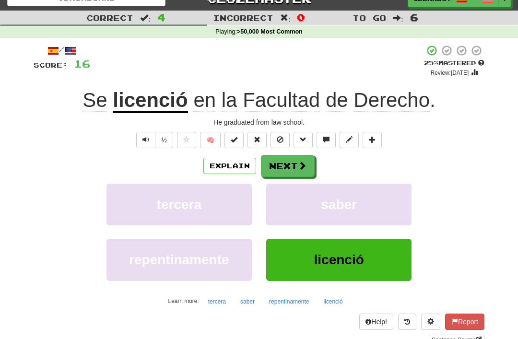
click at [230, 167] on button "Explain" at bounding box center [229, 166] width 53 height 16
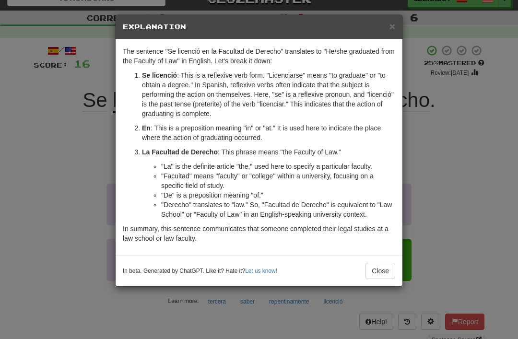
click at [381, 271] on button "Close" at bounding box center [380, 271] width 30 height 16
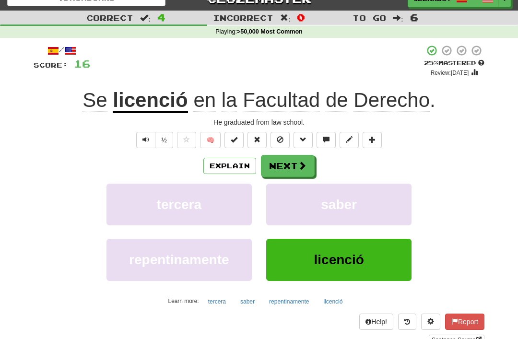
click at [280, 143] on button at bounding box center [279, 140] width 19 height 16
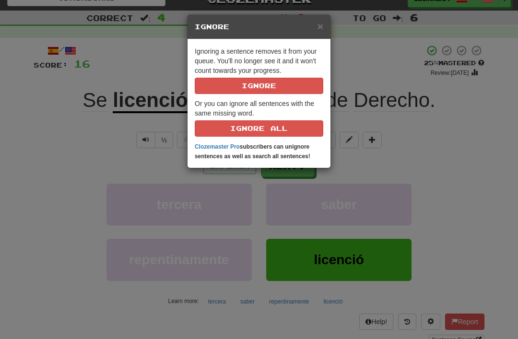
click at [246, 81] on button "Ignore" at bounding box center [259, 86] width 129 height 16
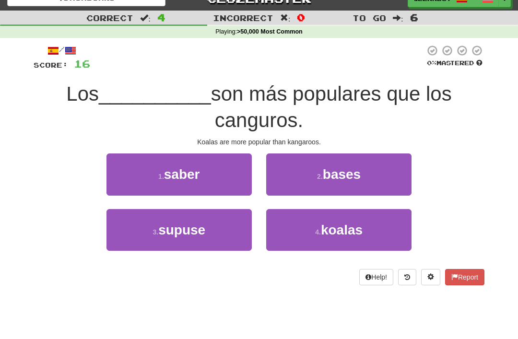
click at [325, 234] on span "koalas" at bounding box center [342, 230] width 42 height 15
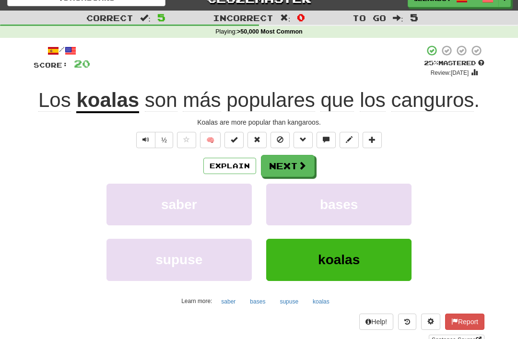
click at [278, 141] on span at bounding box center [280, 139] width 7 height 7
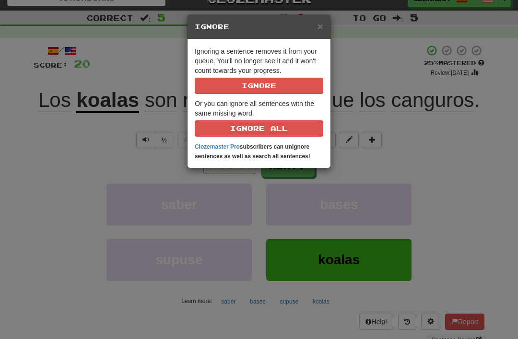
click at [57, 143] on div "× Ignore Ignoring a sentence removes it from your queue. You'll no longer see i…" at bounding box center [259, 169] width 518 height 339
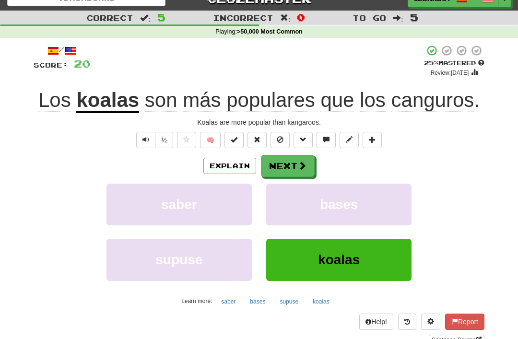
click at [280, 138] on span at bounding box center [280, 139] width 7 height 7
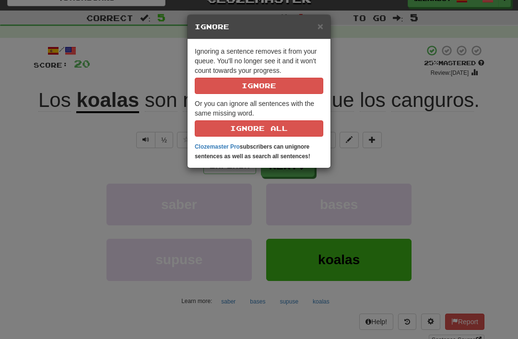
click at [248, 82] on button "Ignore" at bounding box center [259, 86] width 129 height 16
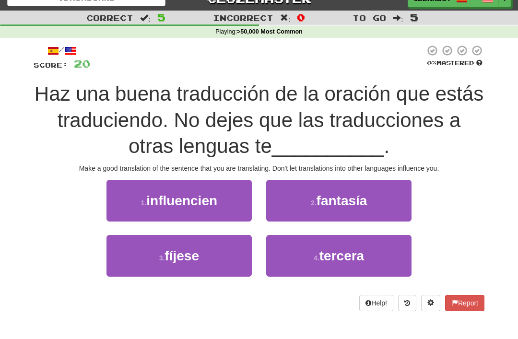
click at [164, 200] on span "influencien" at bounding box center [181, 200] width 71 height 15
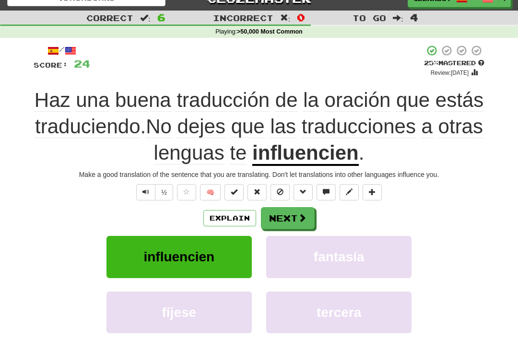
click at [280, 192] on span at bounding box center [280, 191] width 7 height 7
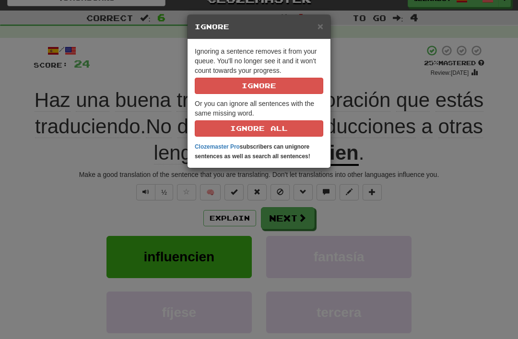
click at [249, 86] on button "Ignore" at bounding box center [259, 86] width 129 height 16
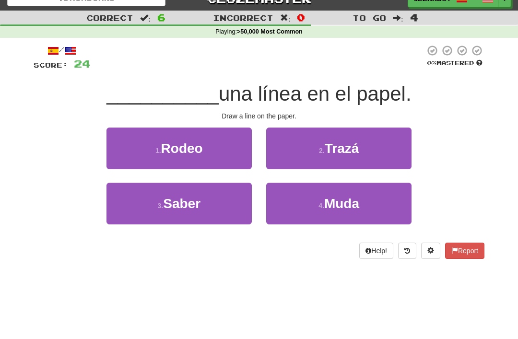
click at [328, 148] on span "Trazá" at bounding box center [342, 148] width 35 height 15
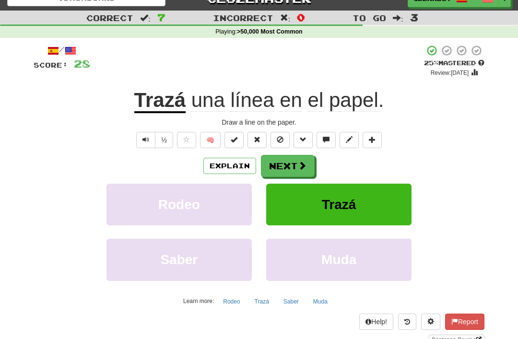
click at [228, 162] on button "Explain" at bounding box center [229, 166] width 53 height 16
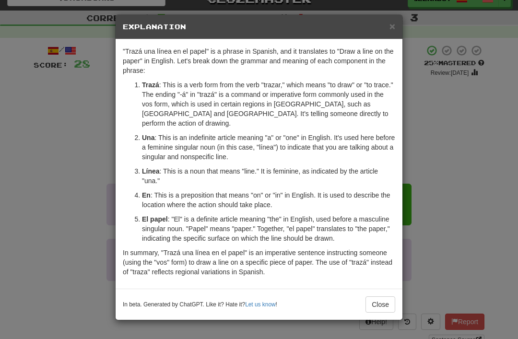
click at [393, 30] on span "×" at bounding box center [392, 26] width 6 height 11
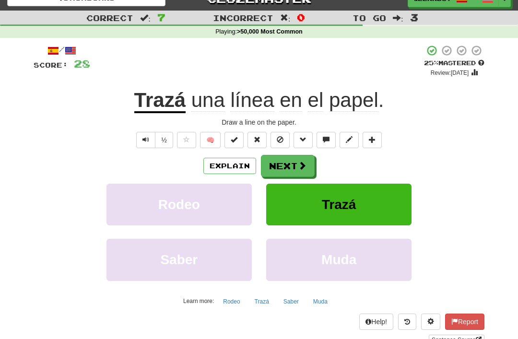
click at [277, 139] on span at bounding box center [280, 139] width 7 height 7
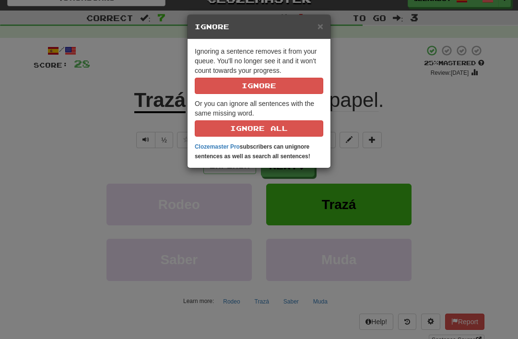
click at [272, 71] on p "Ignoring a sentence removes it from your queue. You'll no longer see it and it …" at bounding box center [259, 70] width 129 height 47
click at [242, 79] on button "Ignore" at bounding box center [259, 86] width 129 height 16
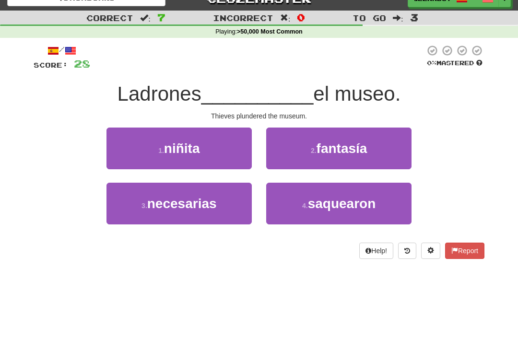
click at [321, 208] on span "saquearon" at bounding box center [342, 203] width 68 height 15
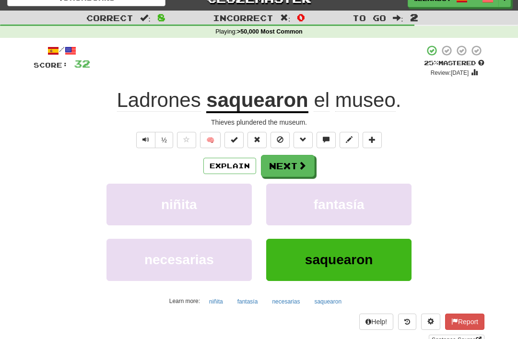
click at [236, 163] on button "Explain" at bounding box center [229, 166] width 53 height 16
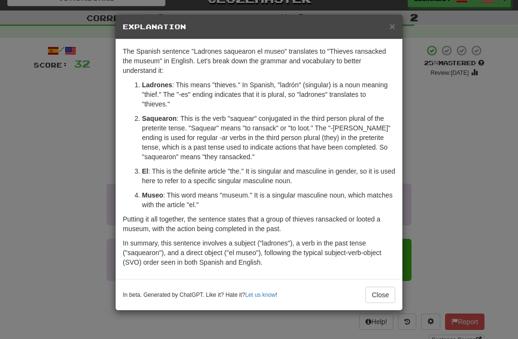
click at [371, 291] on button "Close" at bounding box center [380, 295] width 30 height 16
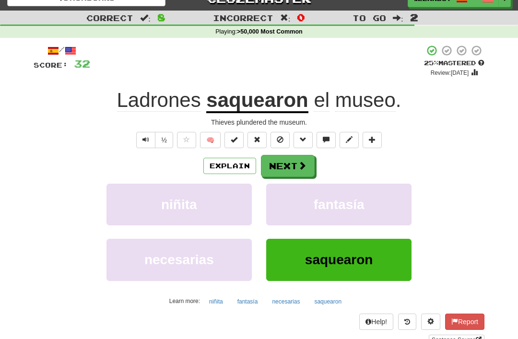
click at [273, 136] on button at bounding box center [279, 140] width 19 height 16
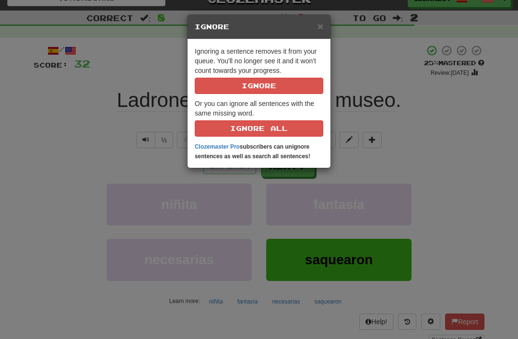
click at [250, 88] on button "Ignore" at bounding box center [259, 86] width 129 height 16
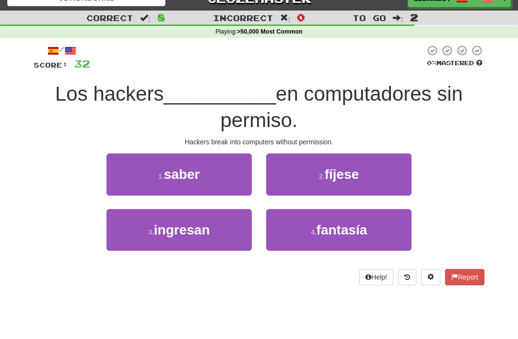
click at [172, 232] on span "ingresan" at bounding box center [182, 230] width 56 height 15
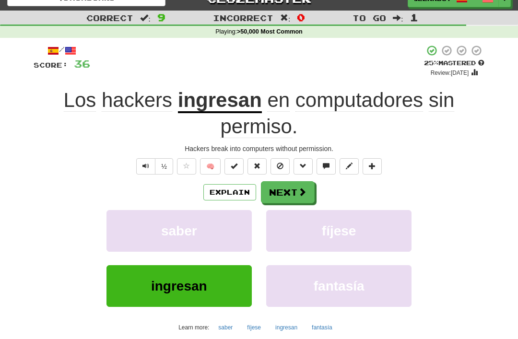
click at [223, 191] on button "Explain" at bounding box center [229, 192] width 53 height 16
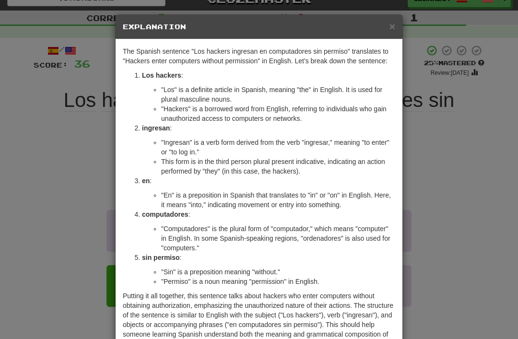
click at [393, 21] on span "×" at bounding box center [392, 26] width 6 height 11
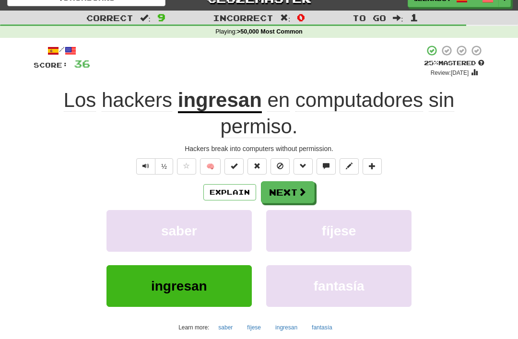
click at [281, 165] on span at bounding box center [280, 166] width 7 height 7
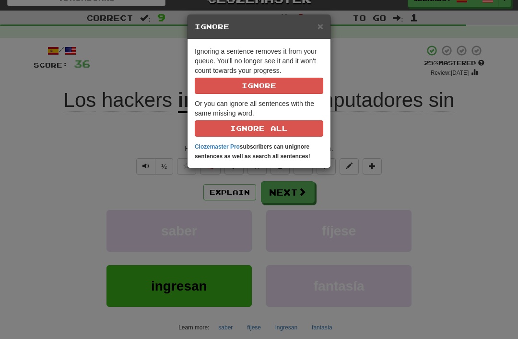
click at [254, 91] on button "Ignore" at bounding box center [259, 86] width 129 height 16
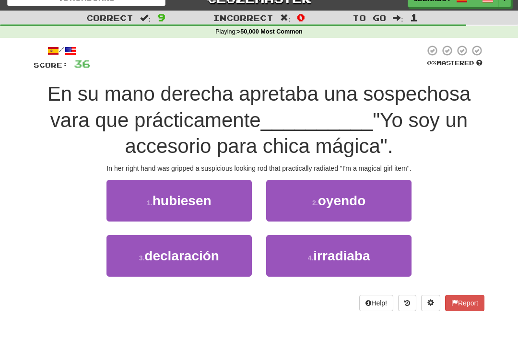
click at [324, 257] on span "irradiaba" at bounding box center [341, 255] width 57 height 15
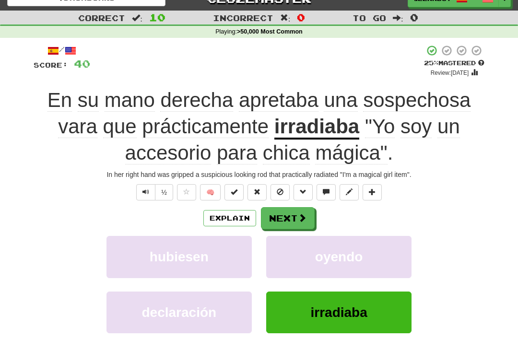
click at [226, 222] on button "Explain" at bounding box center [229, 218] width 53 height 16
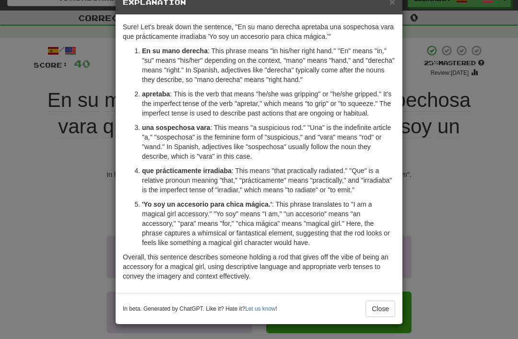
scroll to position [24, 0]
click at [372, 306] on button "Close" at bounding box center [380, 309] width 30 height 16
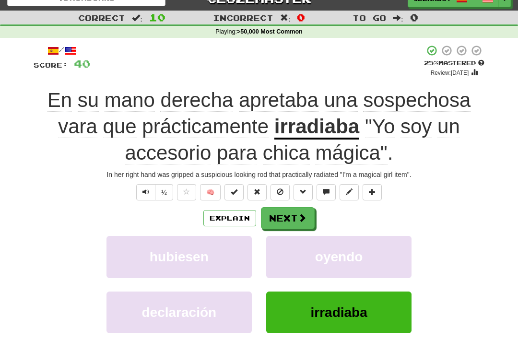
click at [273, 189] on button at bounding box center [279, 192] width 19 height 16
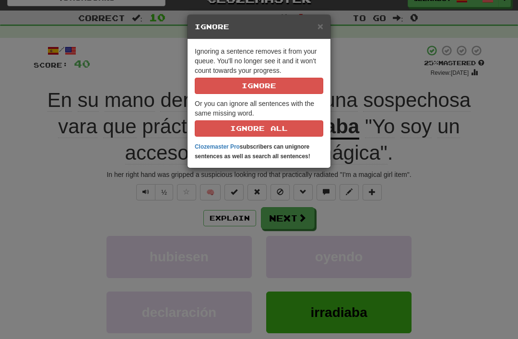
click at [244, 90] on button "Ignore" at bounding box center [259, 86] width 129 height 16
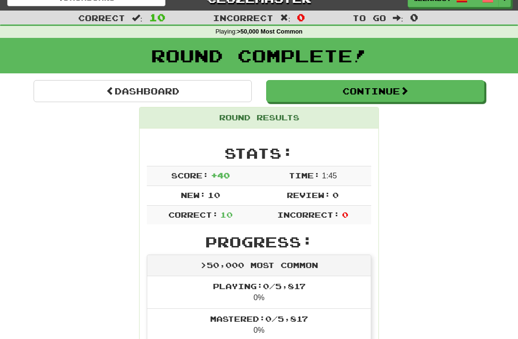
scroll to position [0, 0]
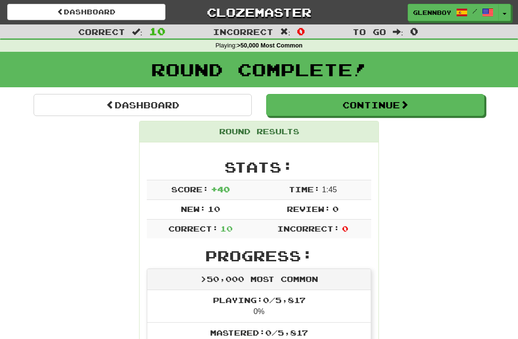
click at [79, 11] on link "Dashboard" at bounding box center [86, 12] width 158 height 16
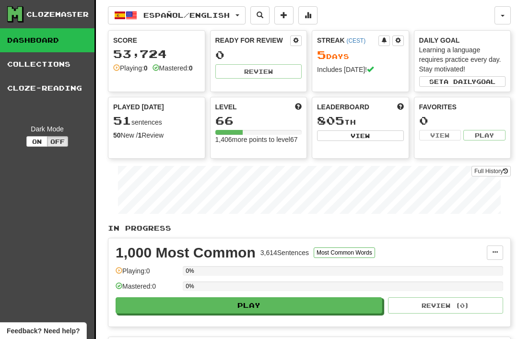
click at [50, 87] on link "Cloze-Reading" at bounding box center [47, 88] width 94 height 24
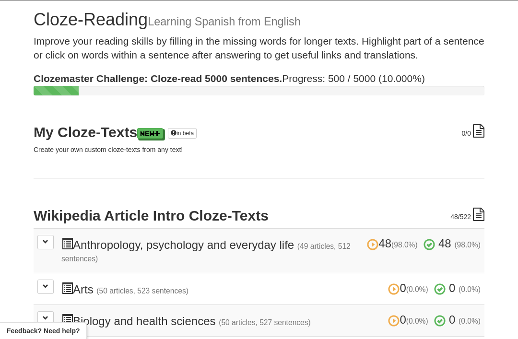
scroll to position [30, 0]
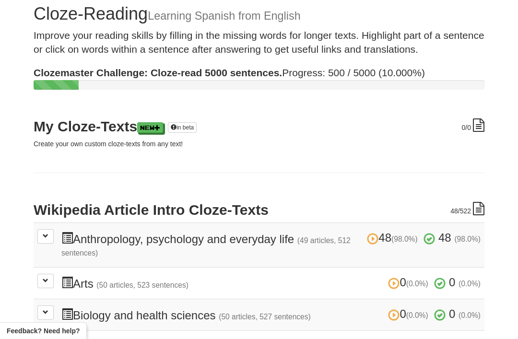
click at [48, 238] on span at bounding box center [46, 236] width 6 height 6
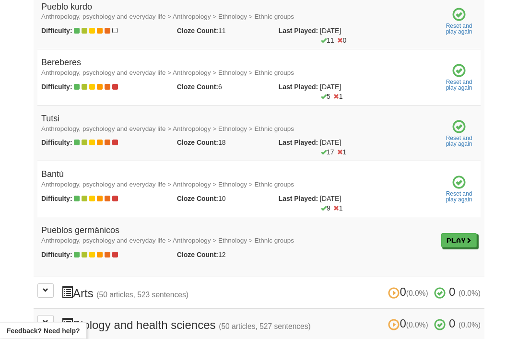
scroll to position [2760, 0]
click at [446, 233] on link "Play" at bounding box center [458, 240] width 35 height 14
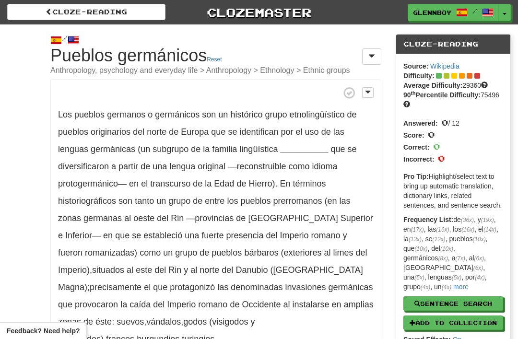
click at [297, 144] on strong "__________" at bounding box center [304, 149] width 48 height 10
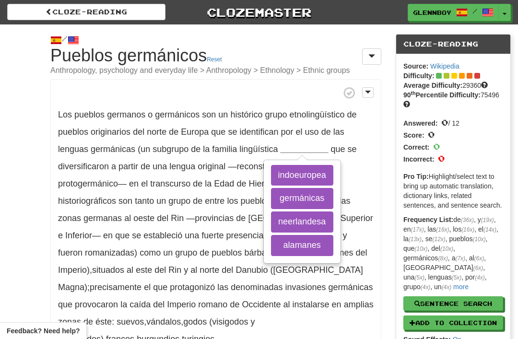
click at [291, 176] on button "indoeuropea" at bounding box center [302, 175] width 62 height 21
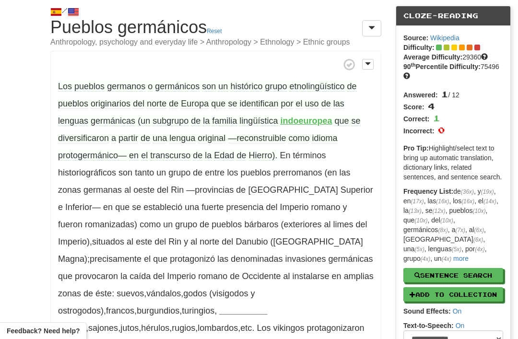
scroll to position [29, 0]
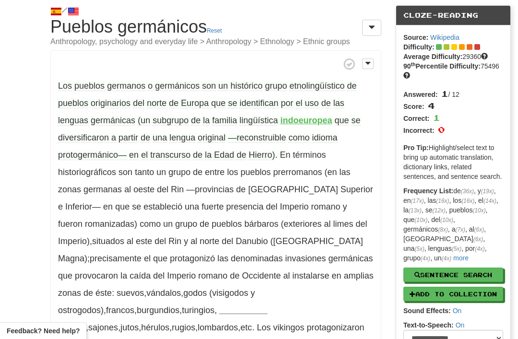
click at [256, 135] on span "—reconstruible" at bounding box center [257, 138] width 58 height 10
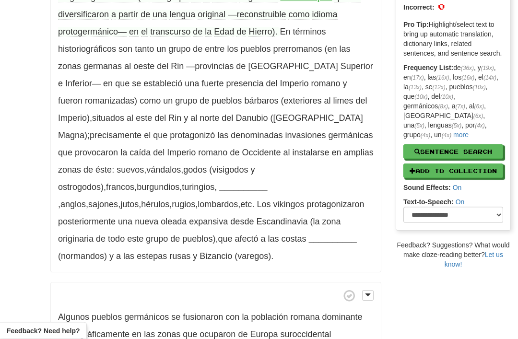
scroll to position [152, 0]
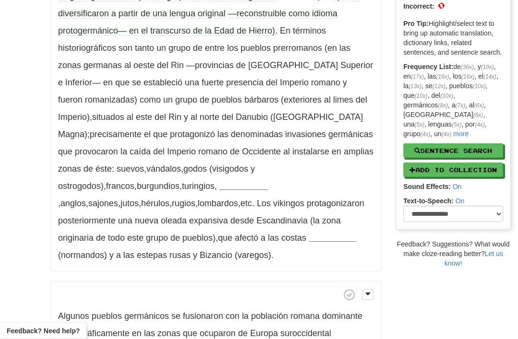
click at [219, 182] on strong "__________" at bounding box center [243, 187] width 48 height 10
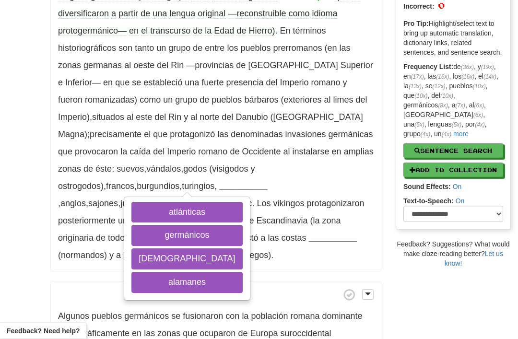
scroll to position [153, 0]
click at [162, 284] on button "alamanes" at bounding box center [186, 282] width 111 height 21
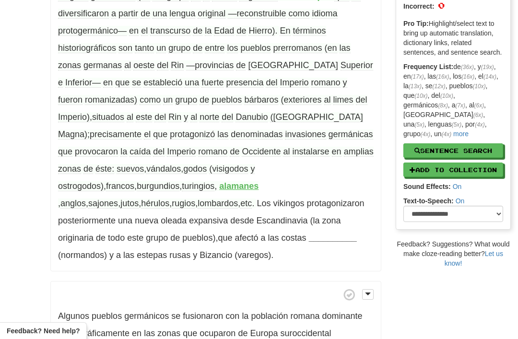
click at [170, 134] on span "protagonizó" at bounding box center [192, 134] width 45 height 10
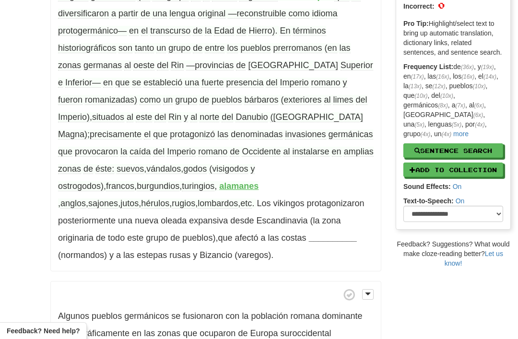
click at [127, 169] on span "suevos" at bounding box center [130, 169] width 27 height 10
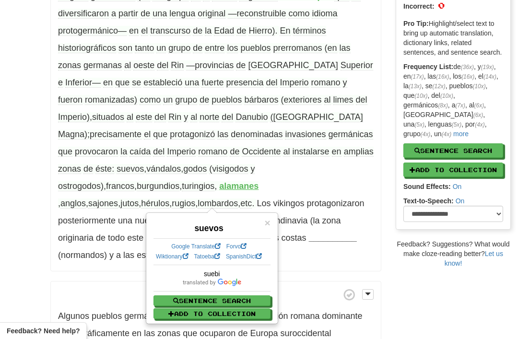
click at [144, 163] on span "En términos historiográficos son tanto un grupo de entre los pueblos prerromano…" at bounding box center [216, 108] width 316 height 165
click at [162, 167] on span "vándalos" at bounding box center [163, 169] width 35 height 10
click at [195, 173] on span "godos" at bounding box center [194, 169] width 23 height 10
click at [104, 181] on span "ostrogodos)" at bounding box center [81, 186] width 46 height 10
click at [195, 199] on span "rugios" at bounding box center [183, 204] width 23 height 10
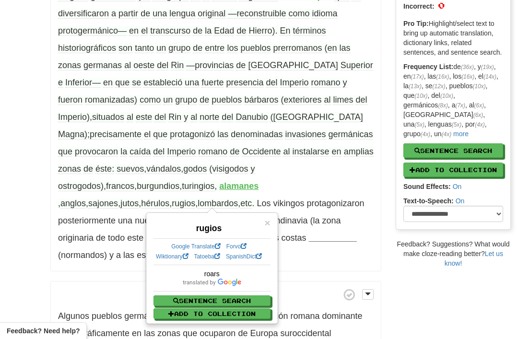
click at [198, 199] on span "lombardos" at bounding box center [218, 204] width 40 height 10
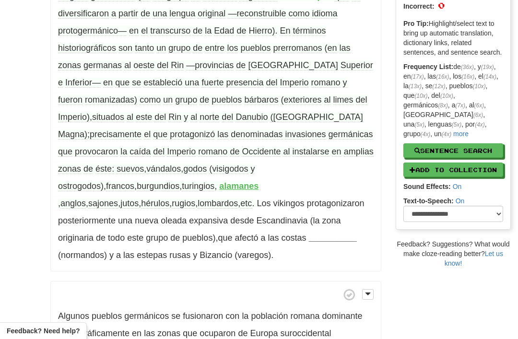
click at [307, 203] on span "protagonizaron" at bounding box center [336, 204] width 58 height 10
click at [309, 235] on strong "__________" at bounding box center [333, 238] width 48 height 10
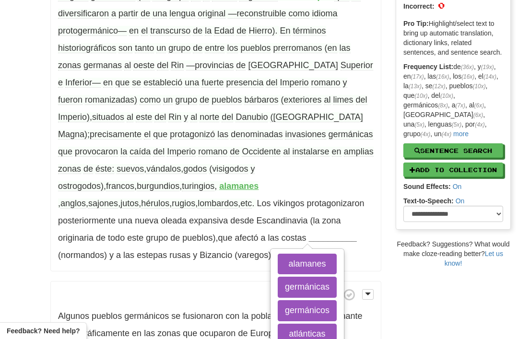
click at [278, 335] on button "atlánticas" at bounding box center [307, 334] width 59 height 21
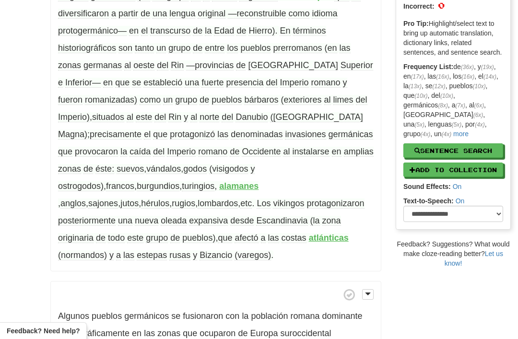
click at [232, 250] on span "Bizancio" at bounding box center [215, 255] width 33 height 10
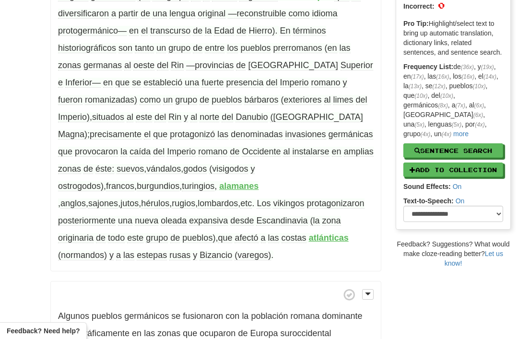
click at [234, 256] on span "(varegos)" at bounding box center [252, 255] width 36 height 10
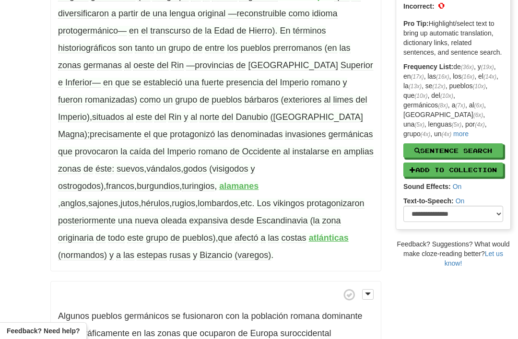
click at [307, 205] on span "protagonizaron" at bounding box center [336, 204] width 58 height 10
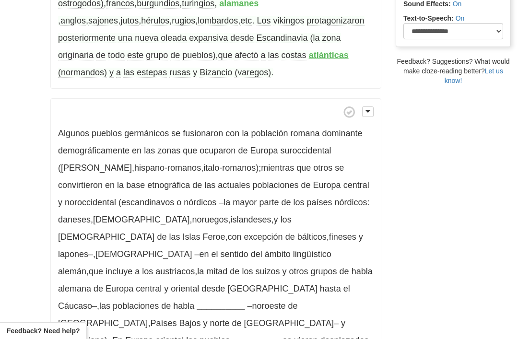
scroll to position [341, 0]
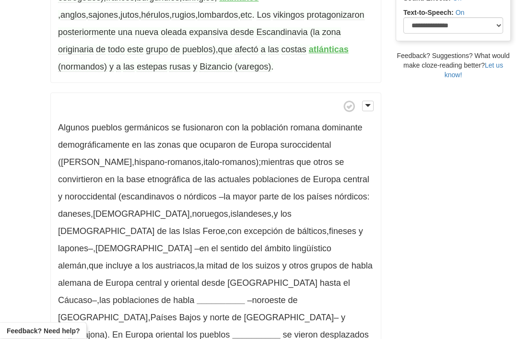
click at [197, 296] on strong "__________" at bounding box center [221, 301] width 48 height 10
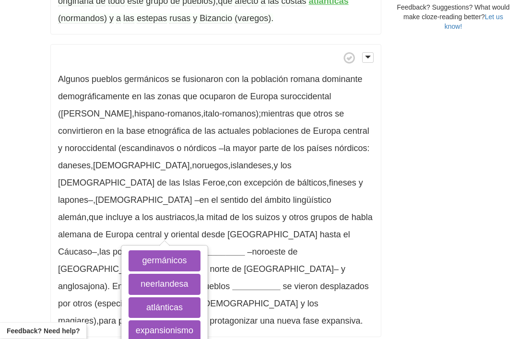
scroll to position [390, 0]
click at [159, 258] on button "germánicos" at bounding box center [165, 260] width 72 height 21
click at [156, 279] on button "neerlandesa" at bounding box center [165, 284] width 72 height 21
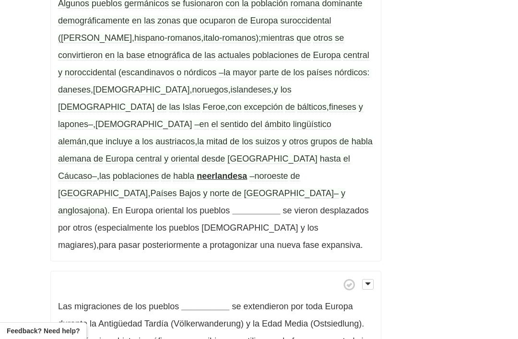
scroll to position [469, 0]
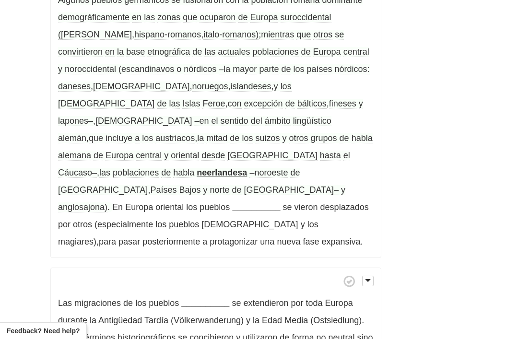
click at [280, 202] on strong "__________" at bounding box center [256, 207] width 48 height 10
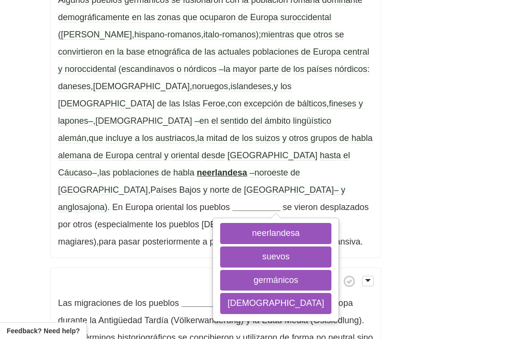
click at [293, 270] on button "germánicos" at bounding box center [275, 280] width 111 height 21
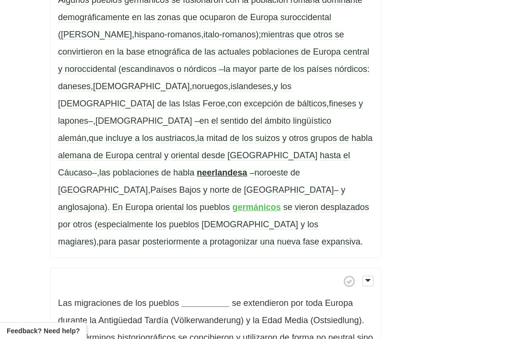
click at [96, 237] on span "magiares)" at bounding box center [77, 242] width 38 height 10
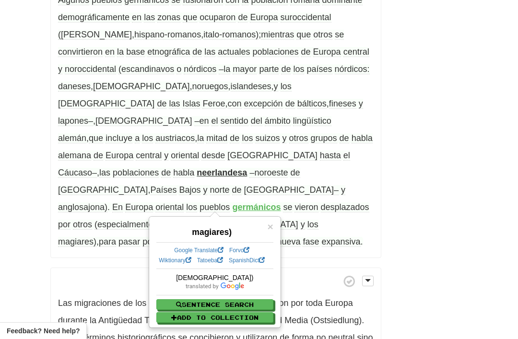
click at [309, 216] on p "Algunos pueblos germánicos se fusionaron con la población romana dominante demo…" at bounding box center [215, 111] width 331 height 293
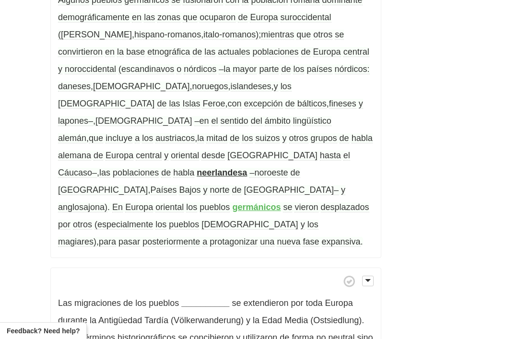
click at [260, 220] on span "eslavos" at bounding box center [249, 225] width 96 height 10
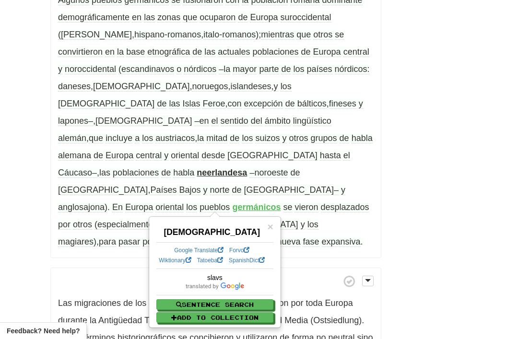
click at [16, 156] on div "/ Cloze-Reading Pueblos germánicos Reset Anthropology, psychology and everyday …" at bounding box center [259, 165] width 518 height 1221
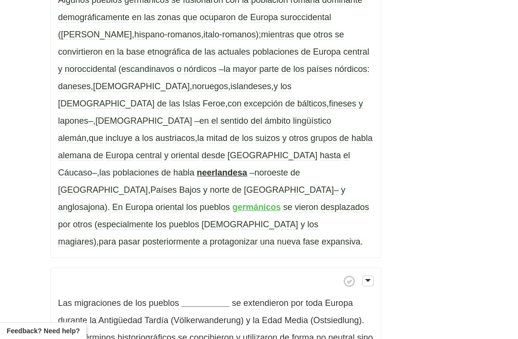
click at [210, 237] on span "protagonizar" at bounding box center [234, 242] width 48 height 10
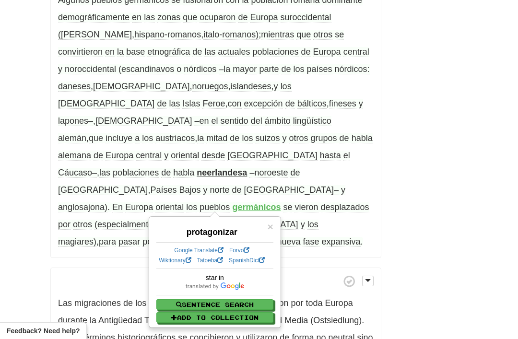
click at [11, 140] on div "/ Cloze-Reading Pueblos germánicos Reset Anthropology, psychology and everyday …" at bounding box center [259, 165] width 518 height 1221
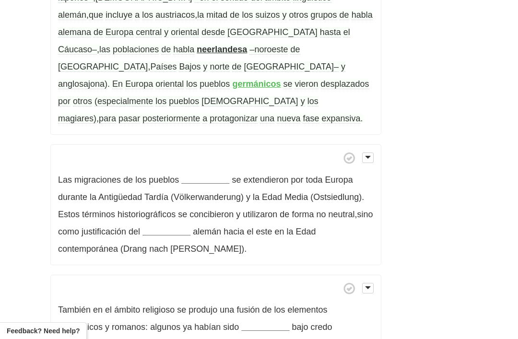
scroll to position [596, 0]
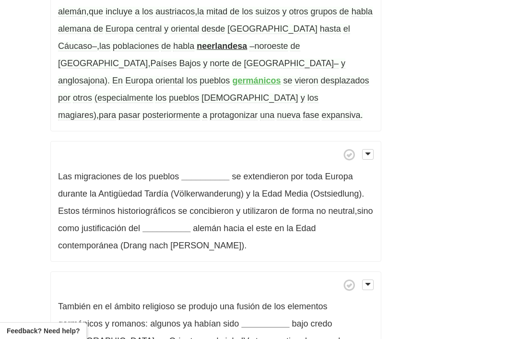
click at [203, 172] on strong "__________" at bounding box center [205, 177] width 48 height 10
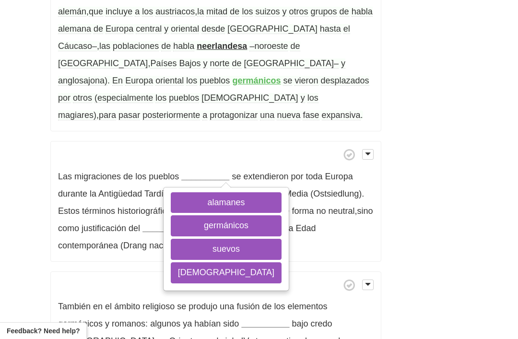
click at [203, 215] on button "germánicos" at bounding box center [226, 225] width 111 height 21
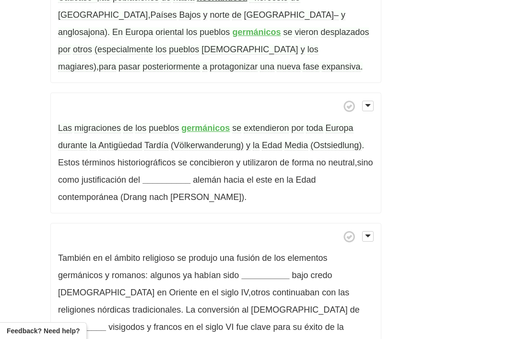
scroll to position [653, 0]
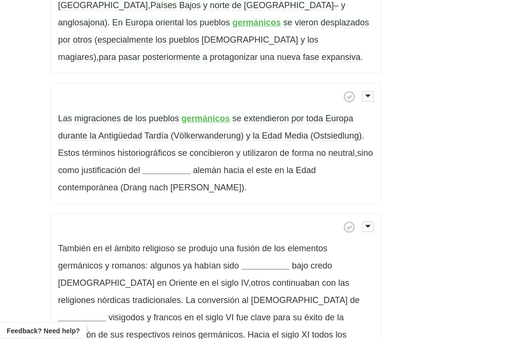
click at [180, 166] on strong "__________" at bounding box center [166, 171] width 48 height 10
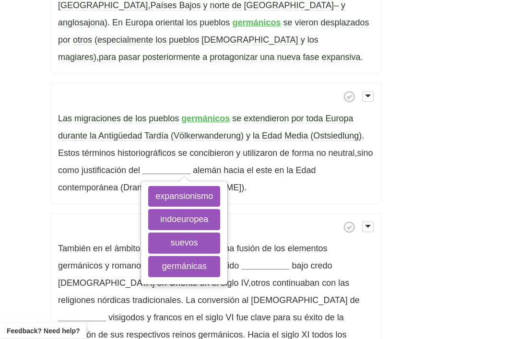
scroll to position [654, 0]
click at [178, 186] on button "expansionismo" at bounding box center [184, 196] width 72 height 21
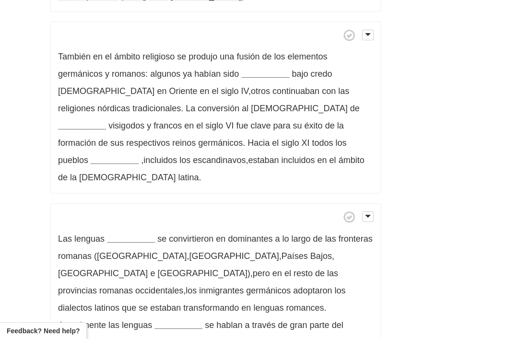
scroll to position [836, 0]
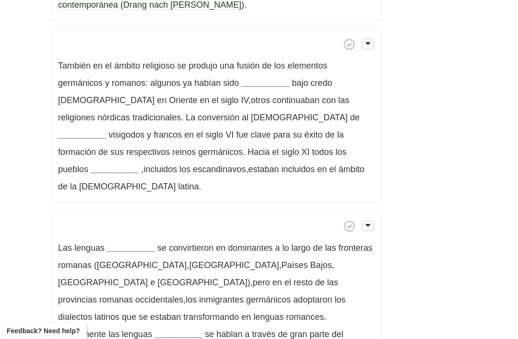
click at [267, 79] on strong "__________" at bounding box center [265, 84] width 48 height 10
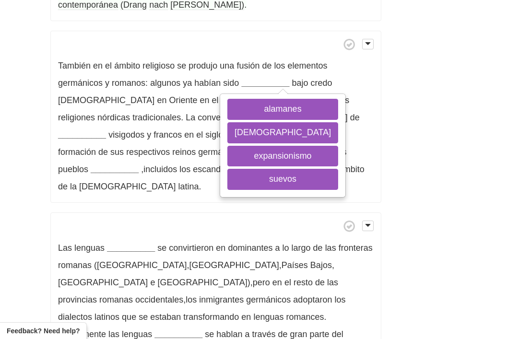
click at [213, 70] on p "También en el ámbito religioso se produjo una fusión de los elementos germánico…" at bounding box center [215, 117] width 331 height 173
click at [258, 122] on button "cristianizados" at bounding box center [282, 132] width 111 height 21
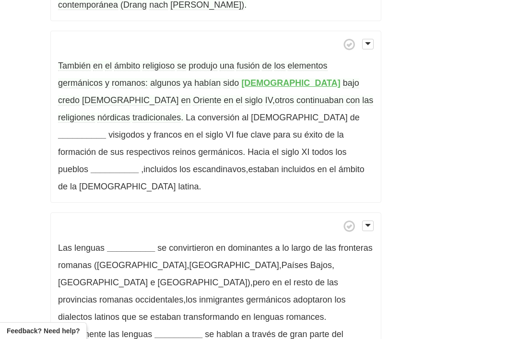
click at [344, 53] on p "También en el ámbito religioso se produjo una fusión de los elementos germánico…" at bounding box center [215, 117] width 331 height 173
click at [178, 95] on span "arriano" at bounding box center [130, 100] width 96 height 10
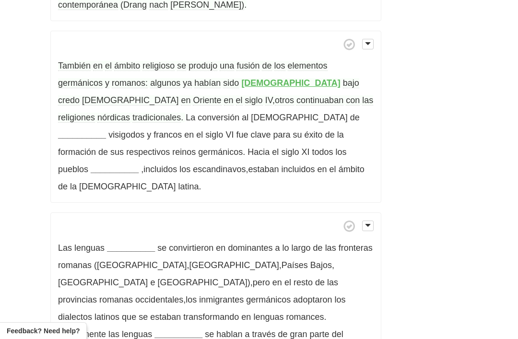
click at [106, 130] on strong "__________" at bounding box center [82, 135] width 48 height 10
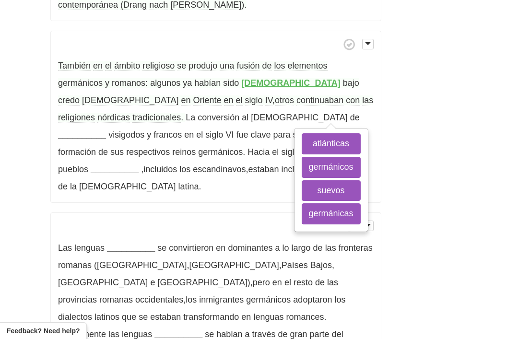
click at [302, 180] on button "suevos" at bounding box center [331, 190] width 59 height 21
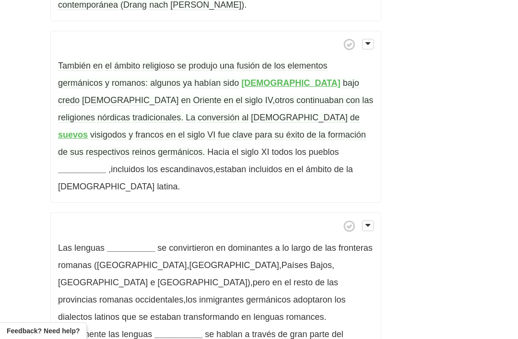
click at [106, 164] on strong "__________" at bounding box center [82, 169] width 48 height 10
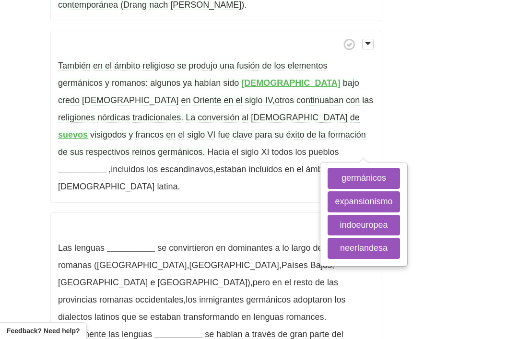
click at [328, 168] on button "germánicos" at bounding box center [364, 178] width 72 height 21
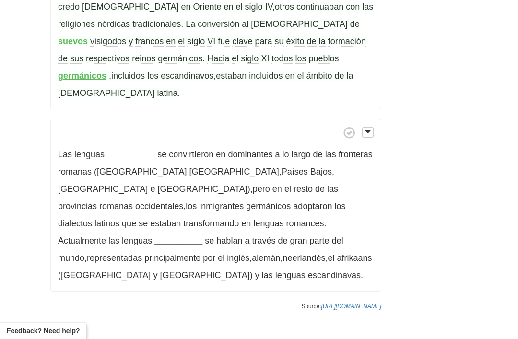
scroll to position [932, 0]
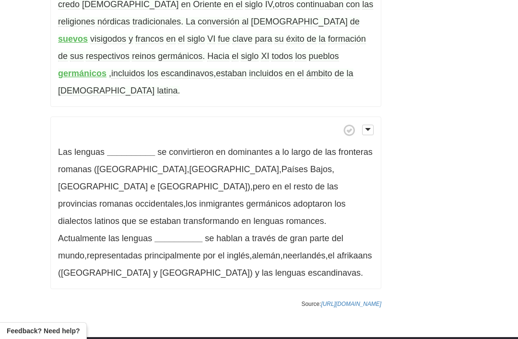
click at [129, 147] on strong "__________" at bounding box center [131, 152] width 48 height 10
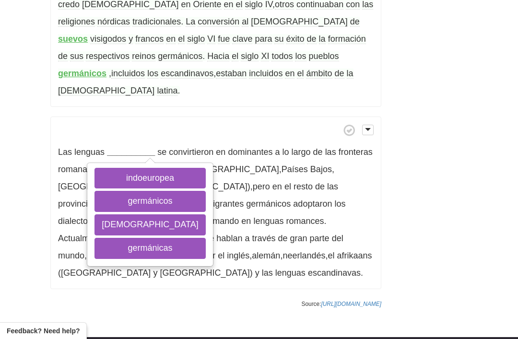
click at [125, 238] on button "germánicas" at bounding box center [149, 248] width 111 height 21
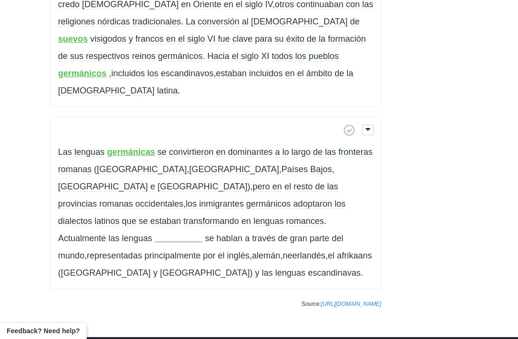
click at [169, 234] on strong "__________" at bounding box center [178, 239] width 48 height 10
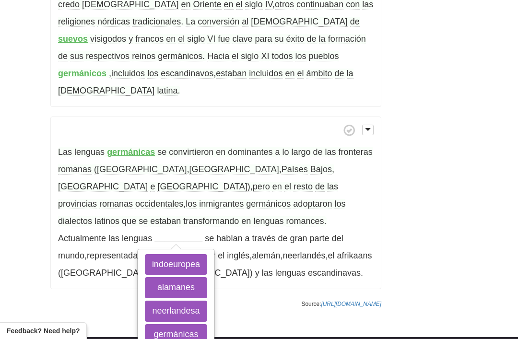
click at [181, 324] on button "germánicas" at bounding box center [176, 334] width 62 height 21
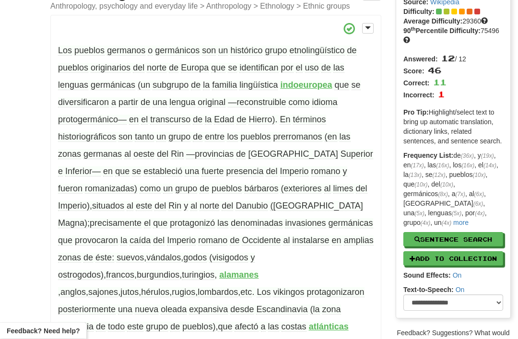
scroll to position [0, 0]
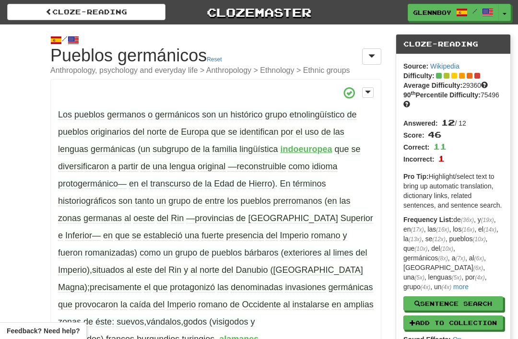
click at [83, 14] on link "Cloze-Reading" at bounding box center [86, 12] width 158 height 16
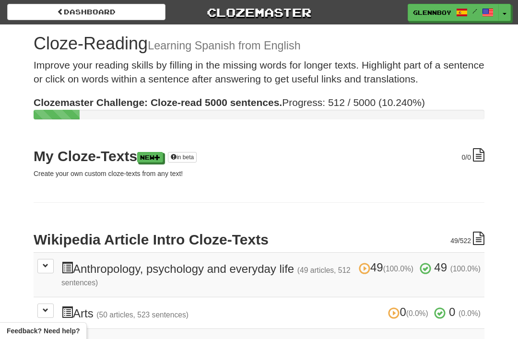
click at [82, 15] on link "Dashboard" at bounding box center [86, 12] width 158 height 16
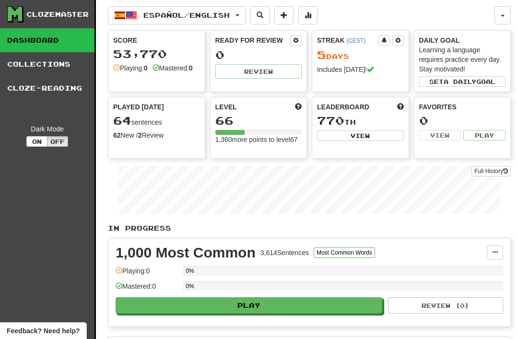
click at [151, 14] on span "Español / English" at bounding box center [186, 15] width 86 height 8
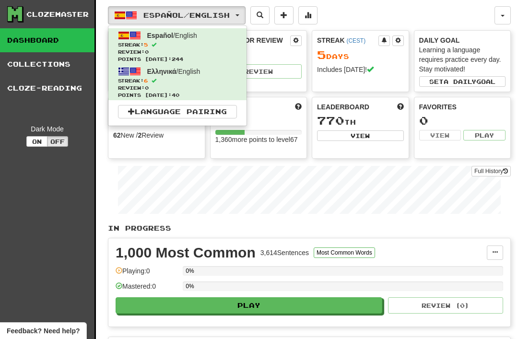
click at [494, 16] on div at bounding box center [259, 169] width 518 height 339
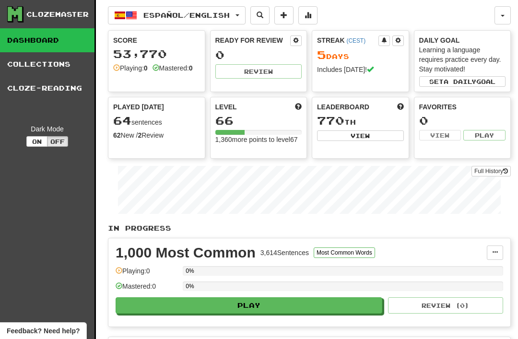
click at [500, 22] on button "button" at bounding box center [502, 15] width 16 height 18
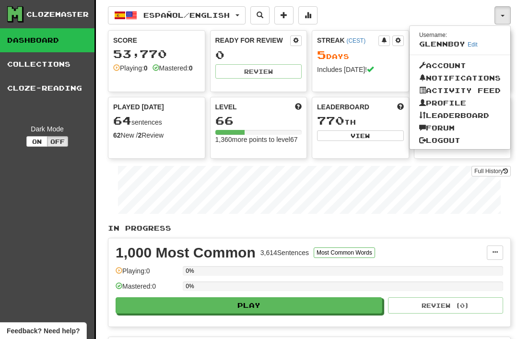
click at [438, 140] on link "Logout" at bounding box center [460, 140] width 101 height 12
